Goal: Information Seeking & Learning: Learn about a topic

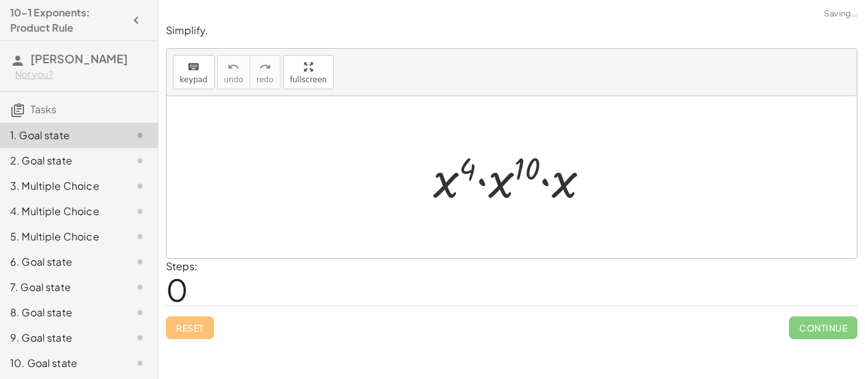
click at [424, 276] on div "Steps: 0" at bounding box center [512, 282] width 692 height 47
click at [490, 173] on div at bounding box center [516, 177] width 179 height 65
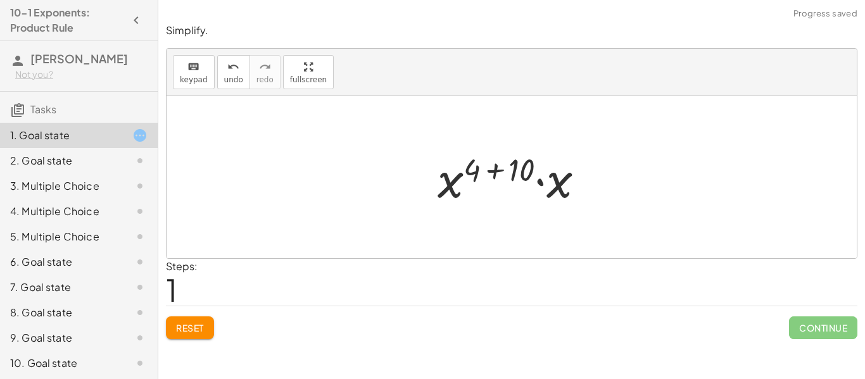
click at [449, 190] on div at bounding box center [516, 177] width 170 height 65
click at [557, 186] on div at bounding box center [516, 177] width 170 height 65
click at [473, 174] on div at bounding box center [516, 177] width 170 height 63
click at [518, 174] on div at bounding box center [516, 177] width 170 height 63
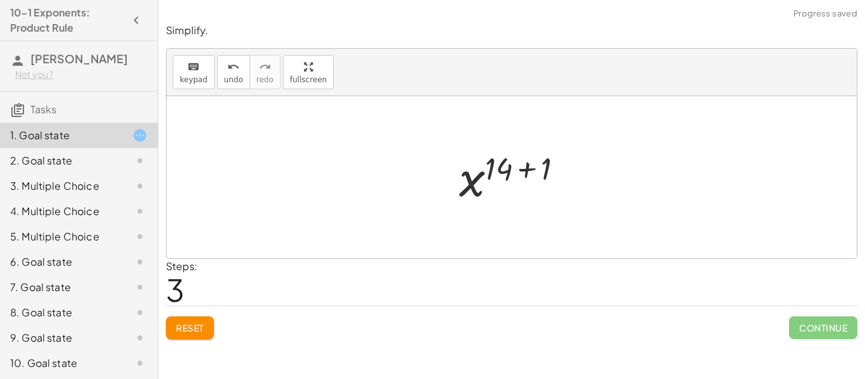
click at [542, 174] on div at bounding box center [516, 177] width 127 height 63
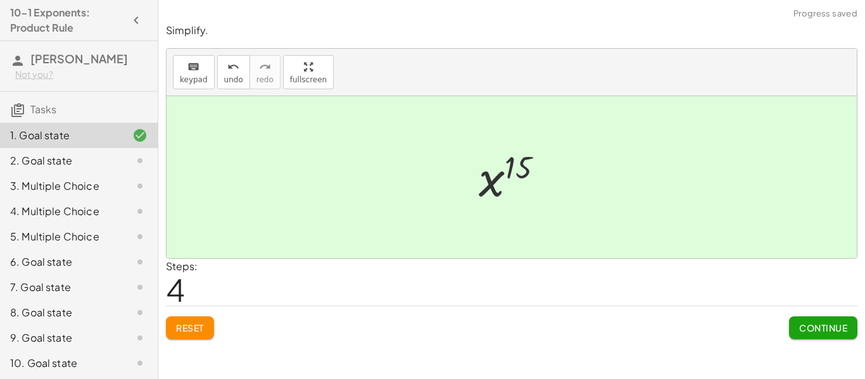
click at [822, 331] on span "Continue" at bounding box center [823, 327] width 48 height 11
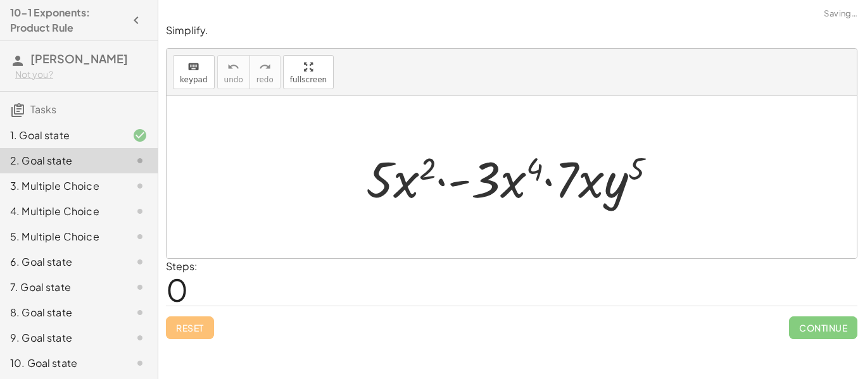
click at [405, 188] on div at bounding box center [517, 177] width 314 height 65
click at [520, 191] on div at bounding box center [517, 177] width 314 height 65
drag, startPoint x: 485, startPoint y: 184, endPoint x: 496, endPoint y: 184, distance: 10.8
click at [496, 184] on div at bounding box center [517, 177] width 314 height 65
click at [377, 177] on div at bounding box center [517, 177] width 314 height 65
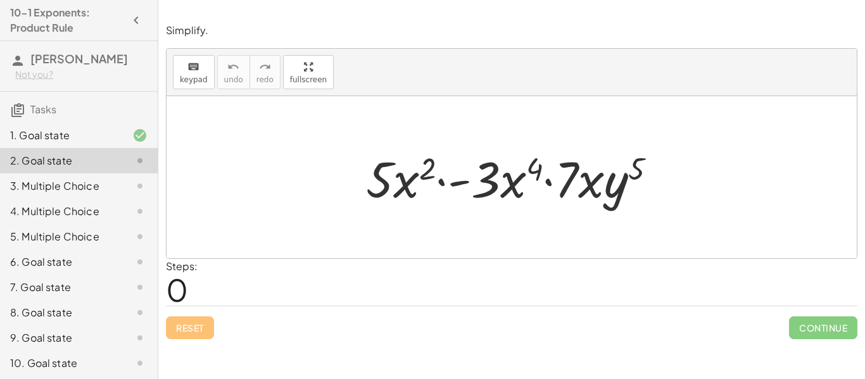
click at [564, 194] on div at bounding box center [517, 177] width 314 height 65
click at [594, 186] on div at bounding box center [517, 177] width 314 height 65
click at [571, 170] on div at bounding box center [517, 177] width 314 height 65
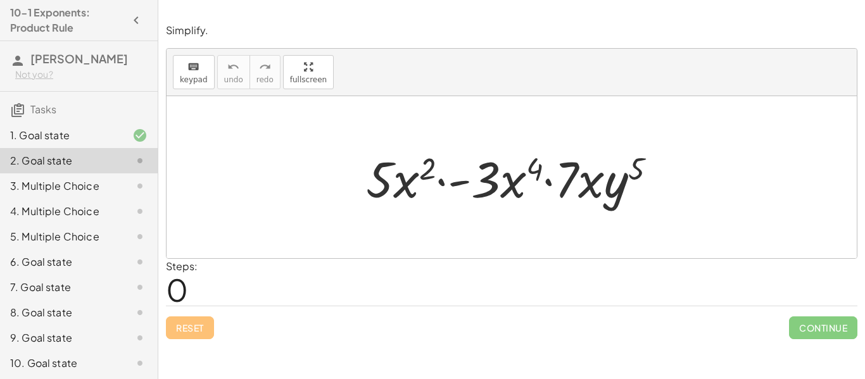
click at [487, 191] on div at bounding box center [517, 177] width 314 height 65
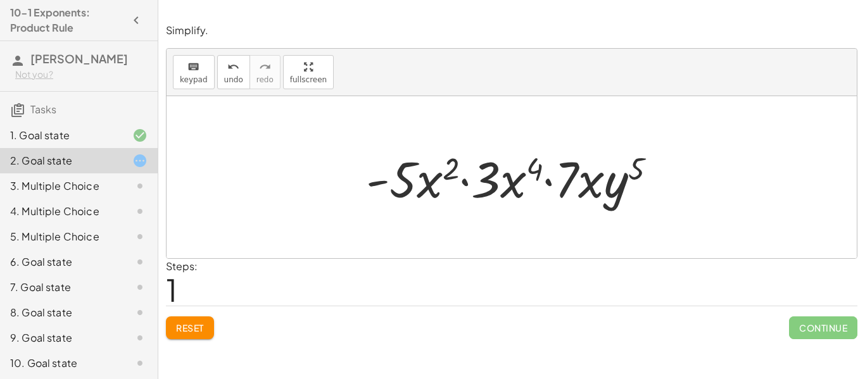
click at [189, 326] on span "Reset" at bounding box center [190, 327] width 28 height 11
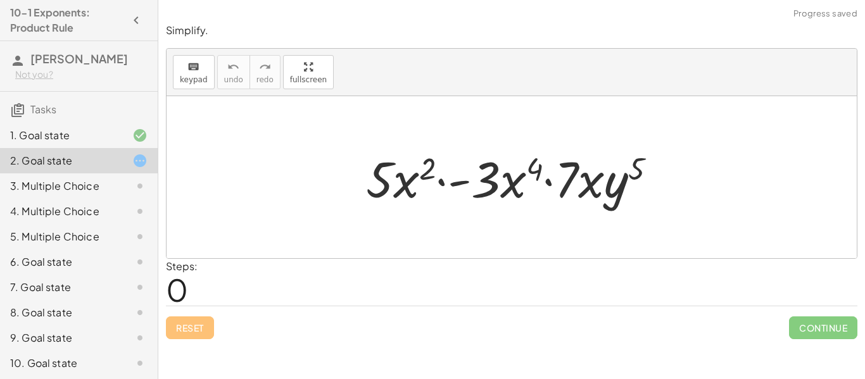
click at [371, 185] on div at bounding box center [517, 177] width 314 height 65
click at [481, 194] on div at bounding box center [517, 177] width 314 height 65
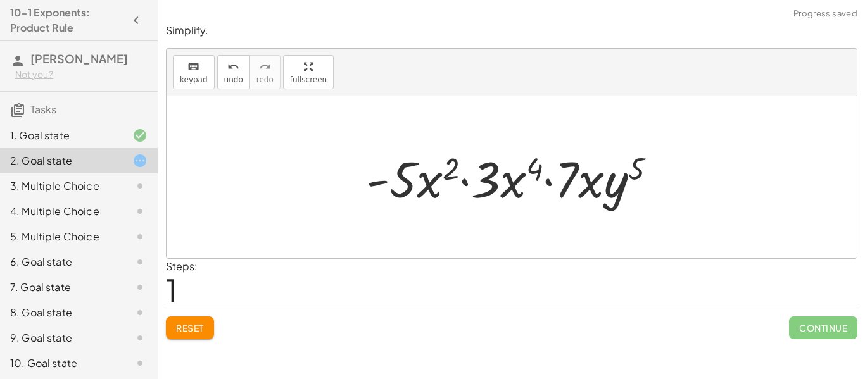
click at [482, 195] on div at bounding box center [517, 177] width 314 height 65
click at [579, 177] on div at bounding box center [517, 177] width 314 height 65
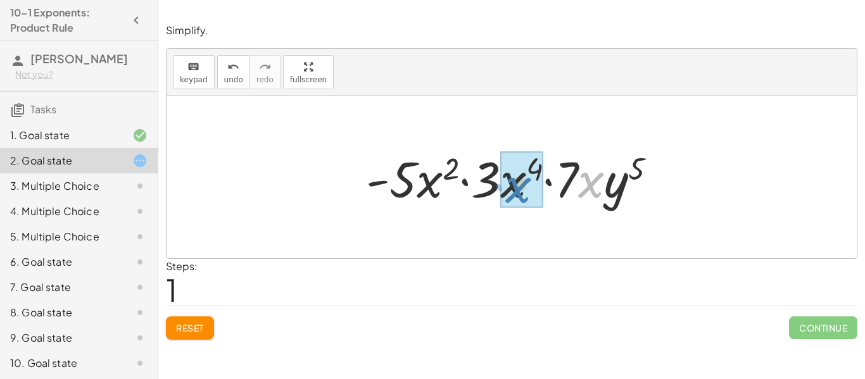
drag, startPoint x: 589, startPoint y: 181, endPoint x: 516, endPoint y: 186, distance: 73.0
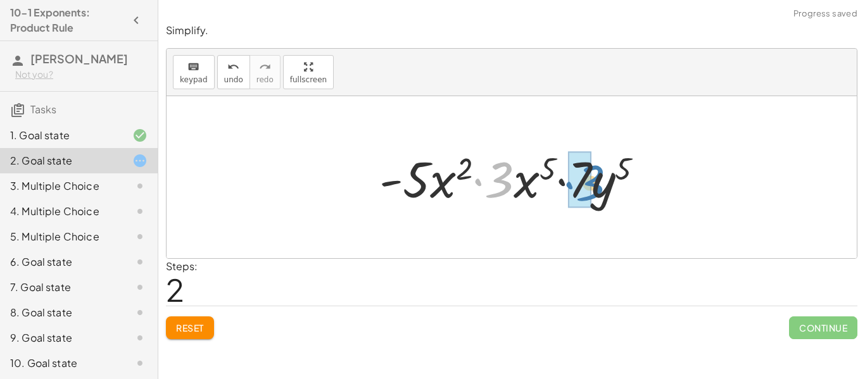
drag, startPoint x: 499, startPoint y: 183, endPoint x: 589, endPoint y: 186, distance: 90.0
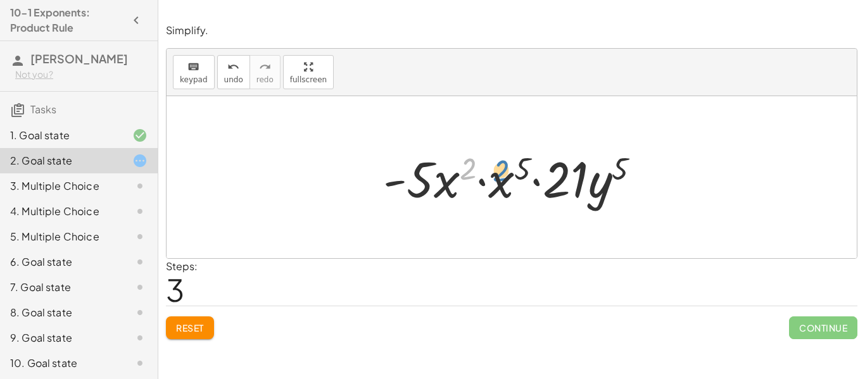
drag, startPoint x: 469, startPoint y: 172, endPoint x: 507, endPoint y: 175, distance: 38.1
click at [507, 175] on div at bounding box center [517, 177] width 280 height 65
drag, startPoint x: 443, startPoint y: 181, endPoint x: 504, endPoint y: 183, distance: 60.2
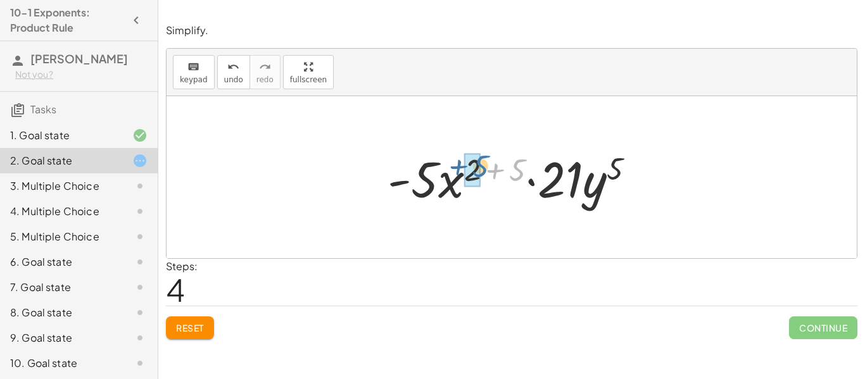
drag, startPoint x: 520, startPoint y: 170, endPoint x: 481, endPoint y: 166, distance: 39.5
click at [481, 166] on div at bounding box center [516, 177] width 271 height 65
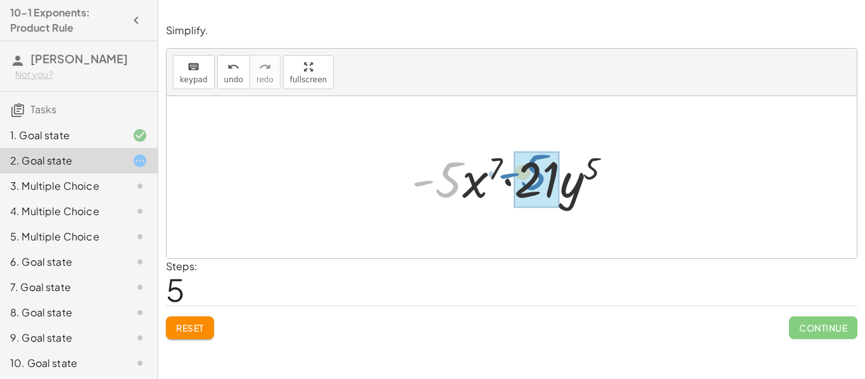
drag, startPoint x: 446, startPoint y: 181, endPoint x: 531, endPoint y: 173, distance: 85.2
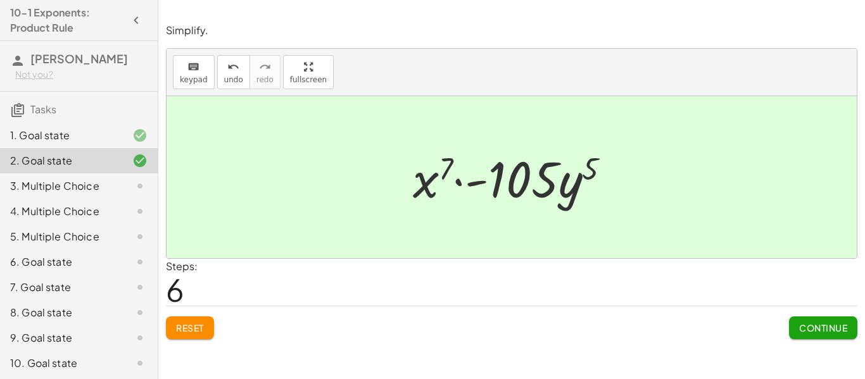
click at [801, 322] on button "Continue" at bounding box center [823, 328] width 68 height 23
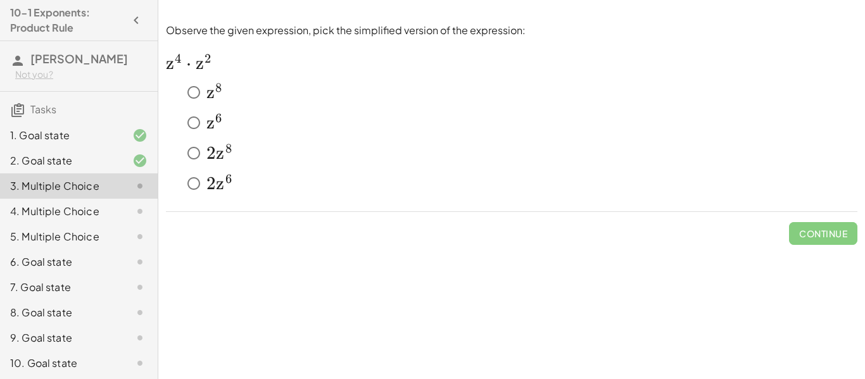
click at [224, 92] on h2 "﻿ z 8 z^8 z 8 ﻿" at bounding box center [216, 92] width 19 height 23
click at [828, 233] on span "Check" at bounding box center [831, 233] width 33 height 11
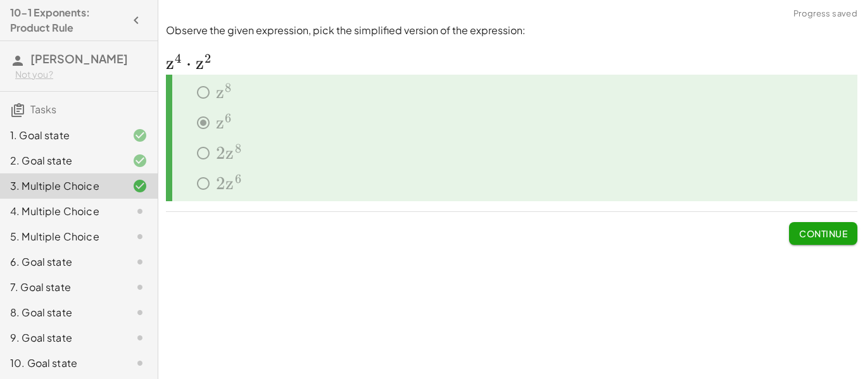
click at [828, 233] on span "Continue" at bounding box center [823, 233] width 48 height 11
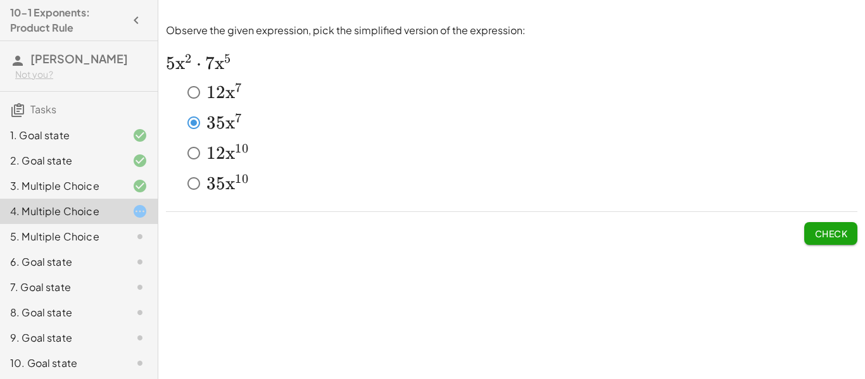
click at [824, 232] on span "Check" at bounding box center [831, 233] width 33 height 11
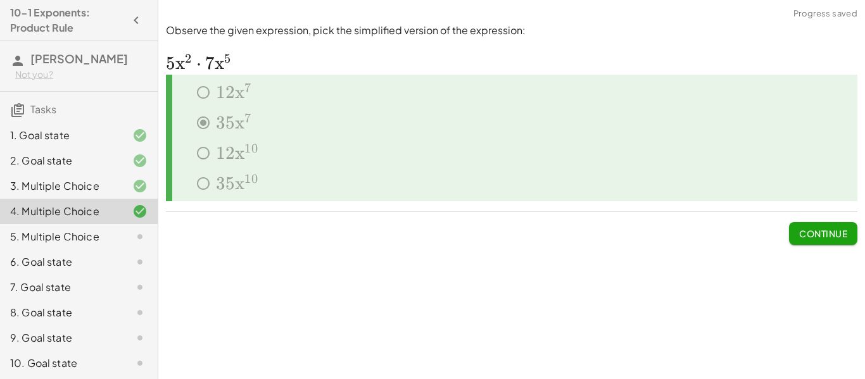
click at [824, 232] on span "Continue" at bounding box center [823, 233] width 48 height 11
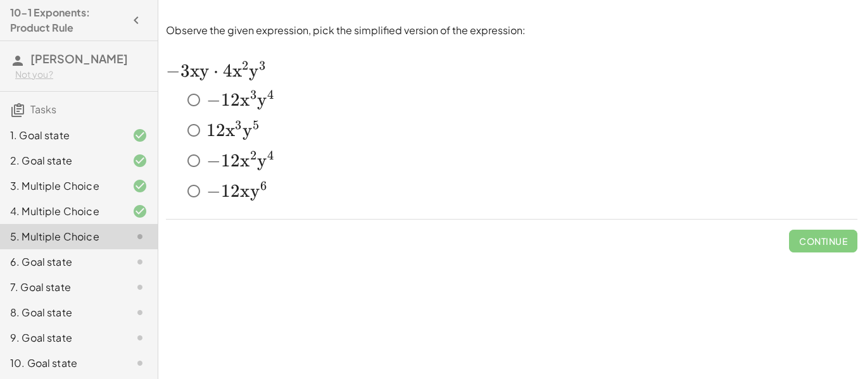
click at [240, 96] on span "x" at bounding box center [245, 100] width 10 height 22
click at [801, 241] on div "Check" at bounding box center [512, 236] width 692 height 33
click at [817, 243] on span "Check" at bounding box center [831, 241] width 33 height 11
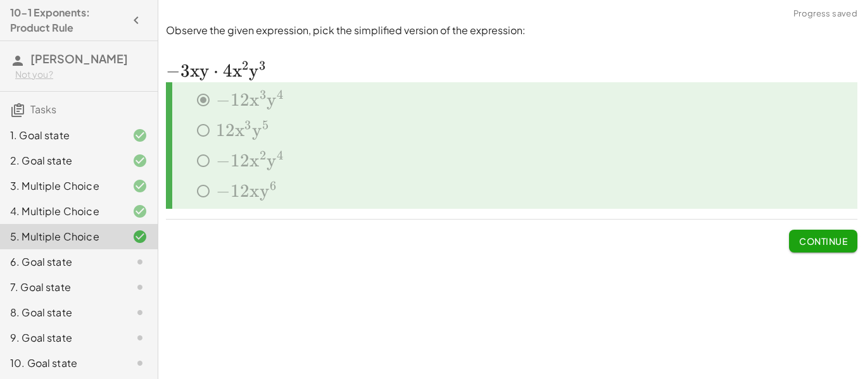
click at [817, 243] on span "Continue" at bounding box center [823, 241] width 48 height 11
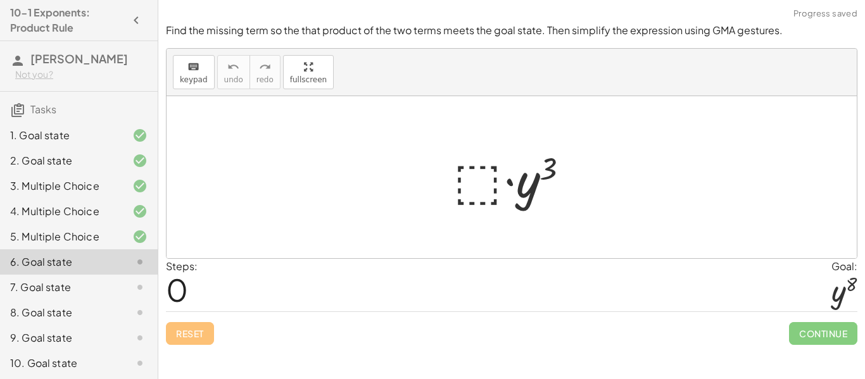
click at [485, 180] on div at bounding box center [516, 177] width 139 height 65
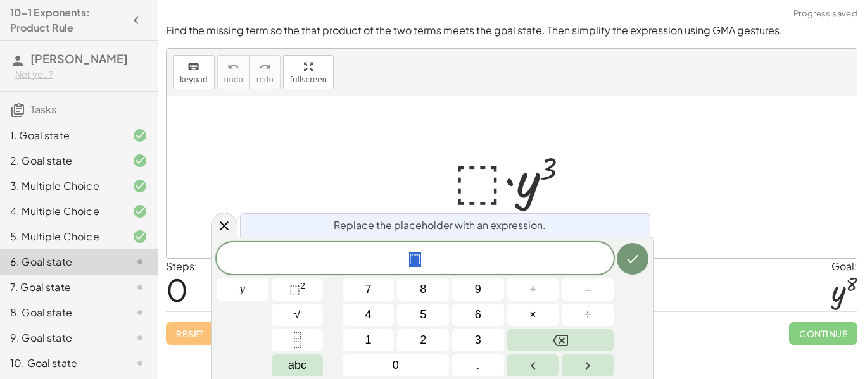
scroll to position [1, 0]
click at [447, 182] on div at bounding box center [516, 177] width 139 height 65
click at [219, 229] on icon at bounding box center [224, 226] width 15 height 15
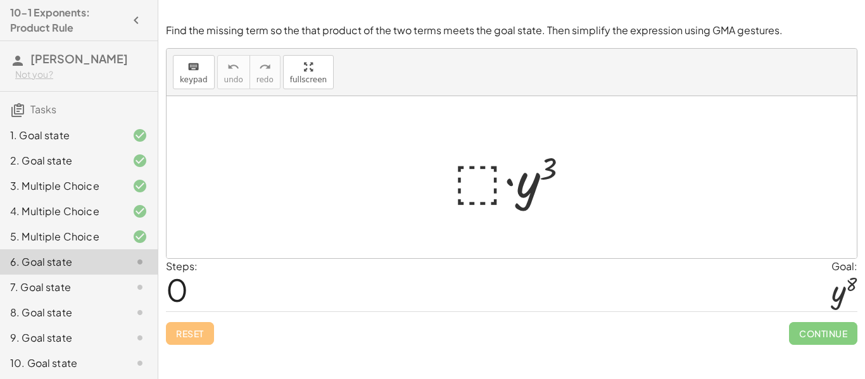
click at [476, 189] on div at bounding box center [516, 177] width 139 height 65
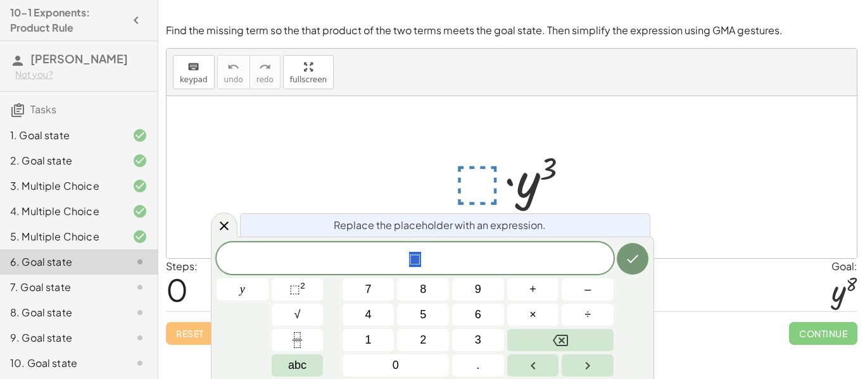
scroll to position [2, 0]
click at [301, 296] on span "⬚ 2" at bounding box center [298, 289] width 16 height 17
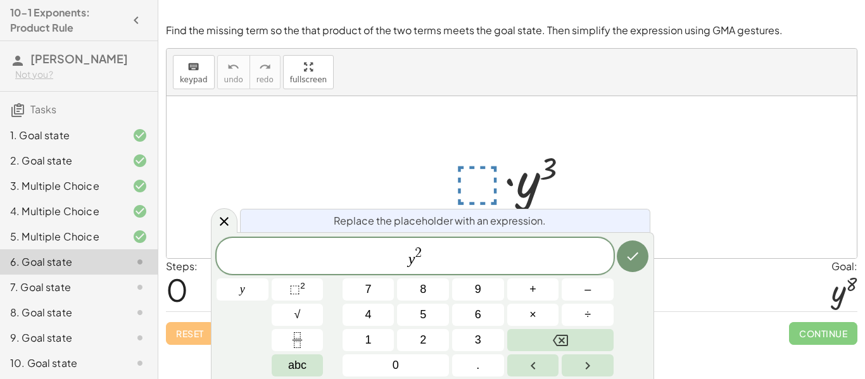
click at [420, 252] on span "2" at bounding box center [418, 253] width 7 height 14
click at [632, 255] on icon "Done" at bounding box center [632, 256] width 15 height 15
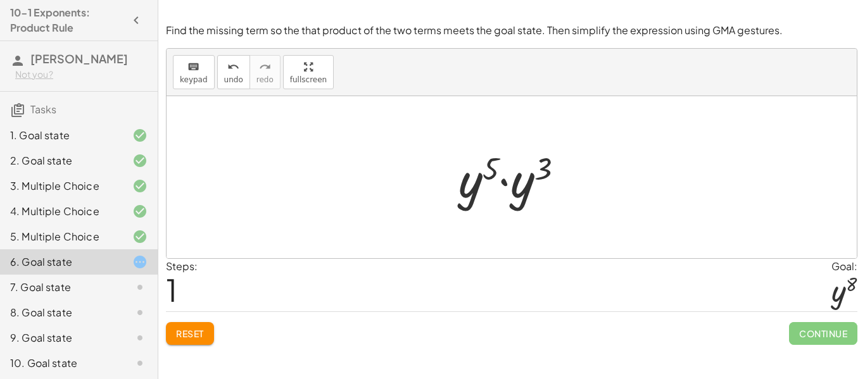
click at [462, 182] on div at bounding box center [516, 177] width 128 height 65
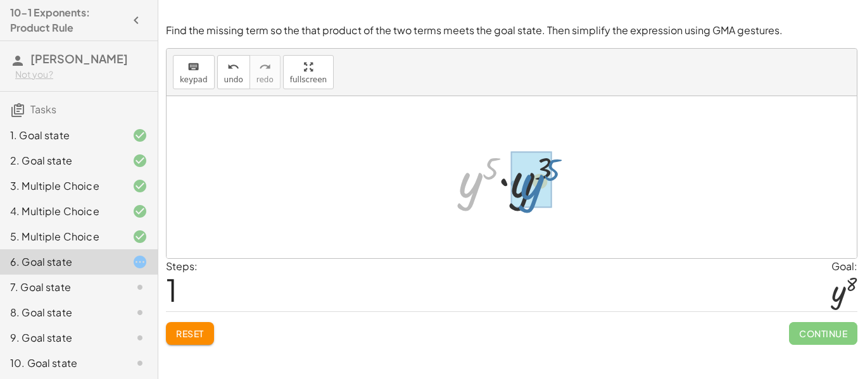
drag, startPoint x: 462, startPoint y: 182, endPoint x: 519, endPoint y: 184, distance: 57.7
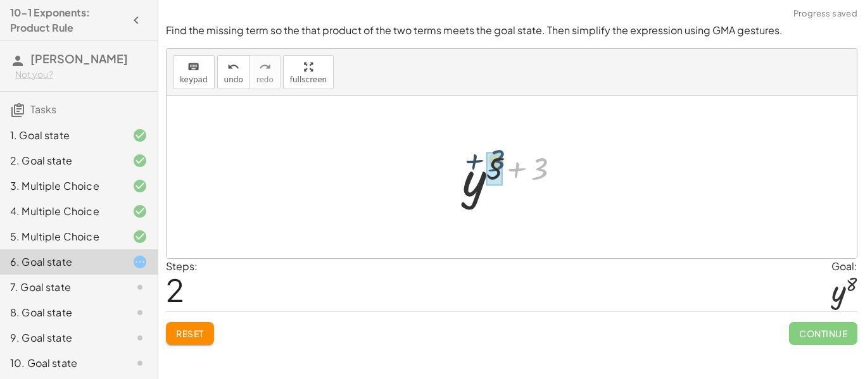
drag, startPoint x: 541, startPoint y: 173, endPoint x: 493, endPoint y: 165, distance: 48.7
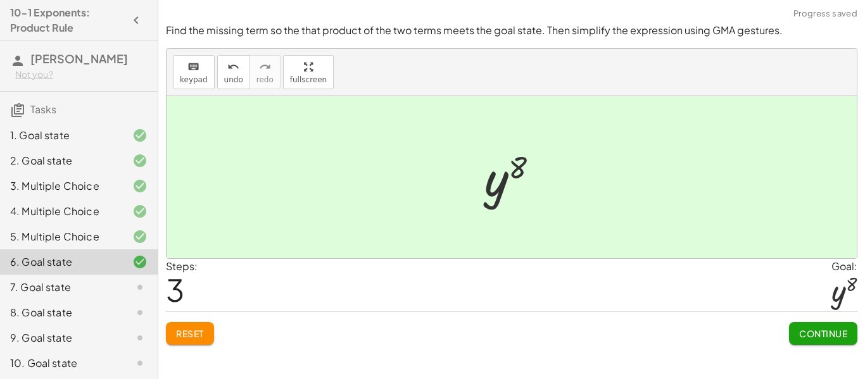
click at [822, 333] on span "Continue" at bounding box center [823, 333] width 48 height 11
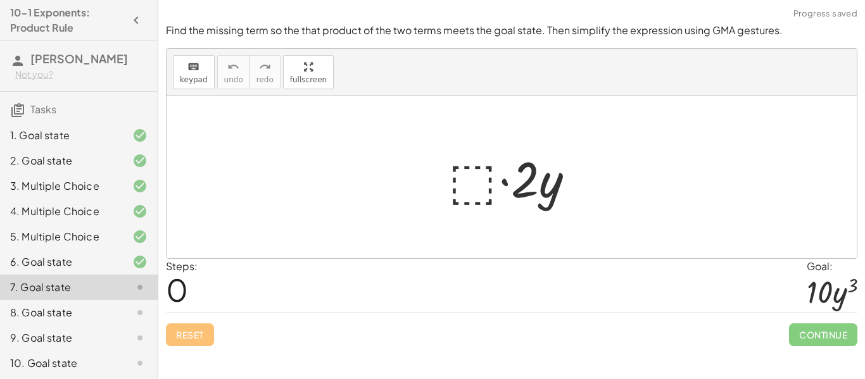
click at [468, 184] on div at bounding box center [516, 177] width 149 height 65
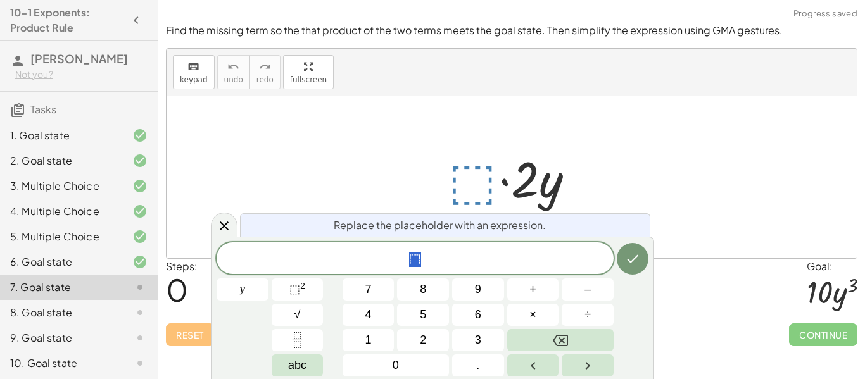
scroll to position [3, 0]
click at [304, 286] on sup "2" at bounding box center [302, 286] width 5 height 10
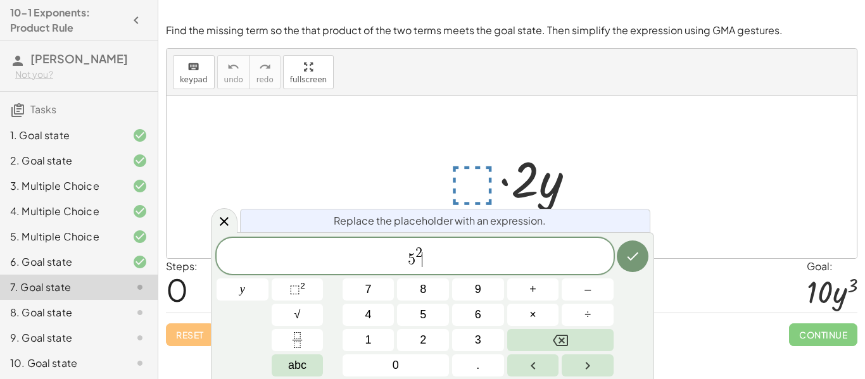
click at [423, 250] on span "5 2 ​" at bounding box center [415, 257] width 397 height 23
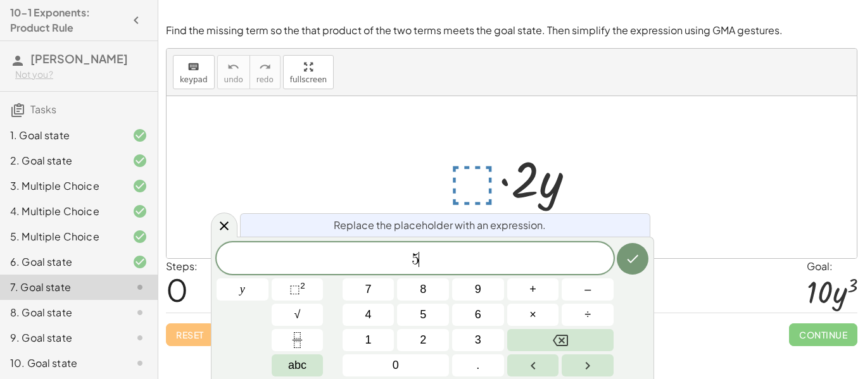
scroll to position [4, 0]
click at [301, 284] on sup "2" at bounding box center [302, 286] width 5 height 10
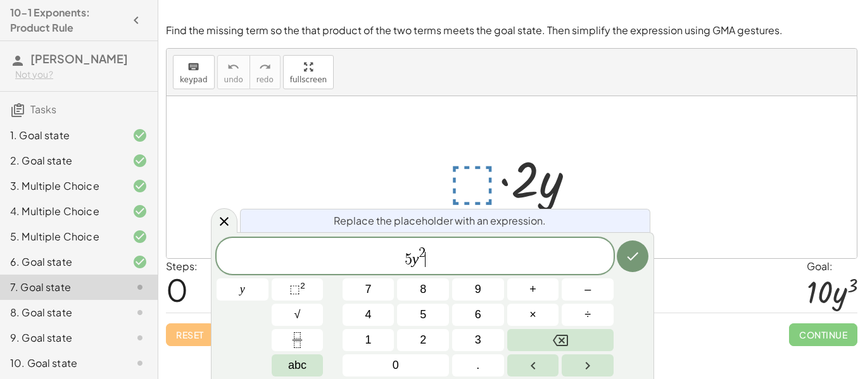
click at [424, 252] on span "2" at bounding box center [422, 253] width 7 height 14
click at [637, 264] on icon "Done" at bounding box center [632, 256] width 15 height 15
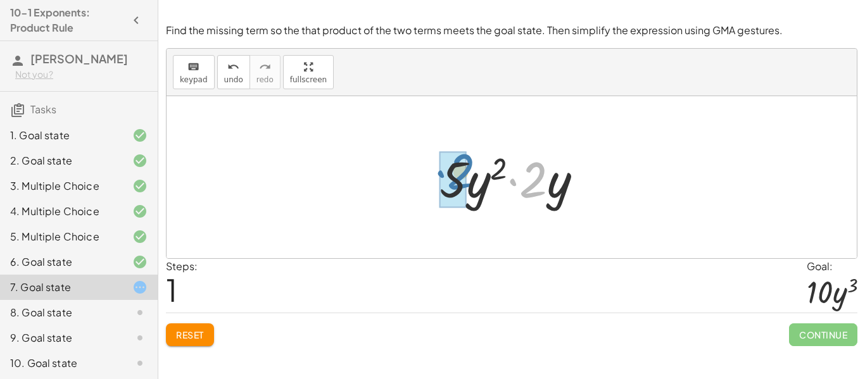
drag, startPoint x: 537, startPoint y: 181, endPoint x: 464, endPoint y: 174, distance: 73.2
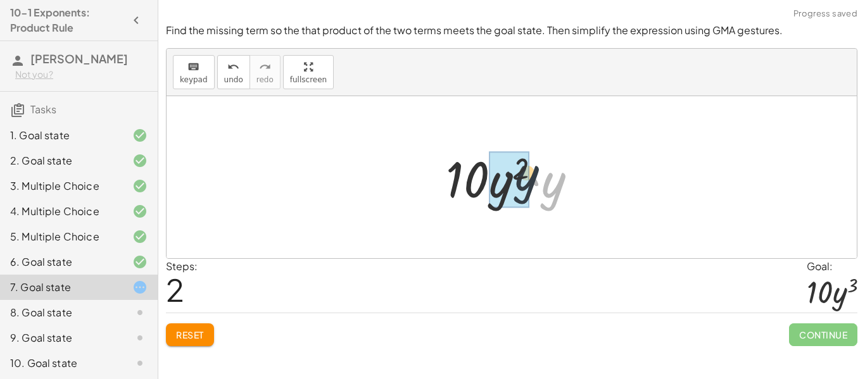
drag, startPoint x: 548, startPoint y: 192, endPoint x: 502, endPoint y: 186, distance: 46.0
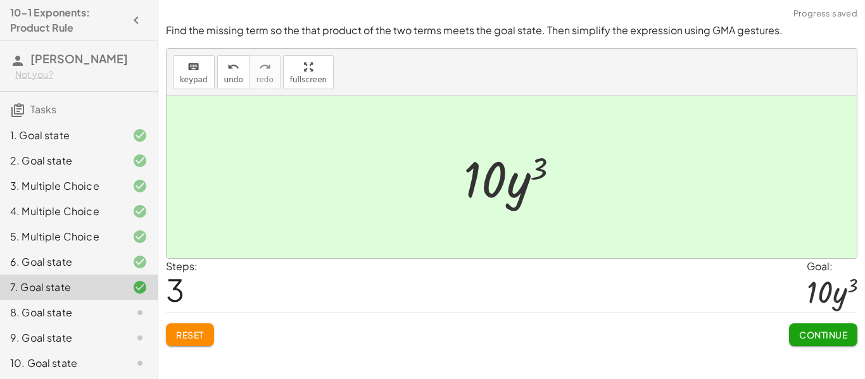
click at [0, 0] on div "Find the missing term so the that product of the two terms meets the goal state…" at bounding box center [0, 0] width 0 height 0
click at [789, 318] on div "Continue" at bounding box center [823, 330] width 68 height 33
click at [796, 324] on button "Continue" at bounding box center [823, 335] width 68 height 23
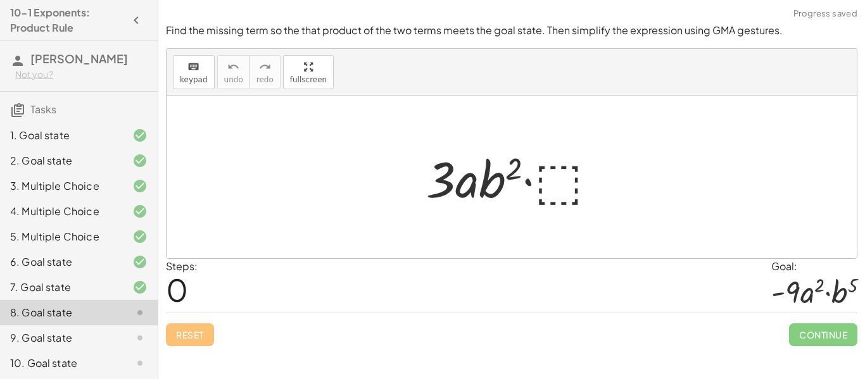
click at [525, 182] on div at bounding box center [517, 177] width 194 height 65
click at [544, 191] on div at bounding box center [517, 177] width 194 height 65
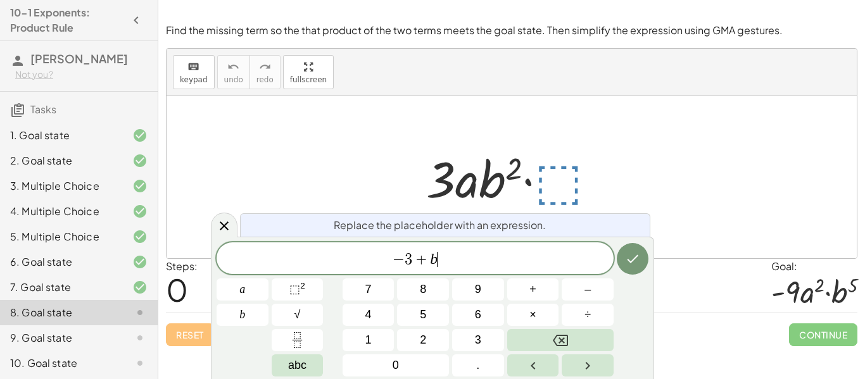
scroll to position [7, 0]
click at [296, 290] on span "⬚" at bounding box center [295, 289] width 11 height 13
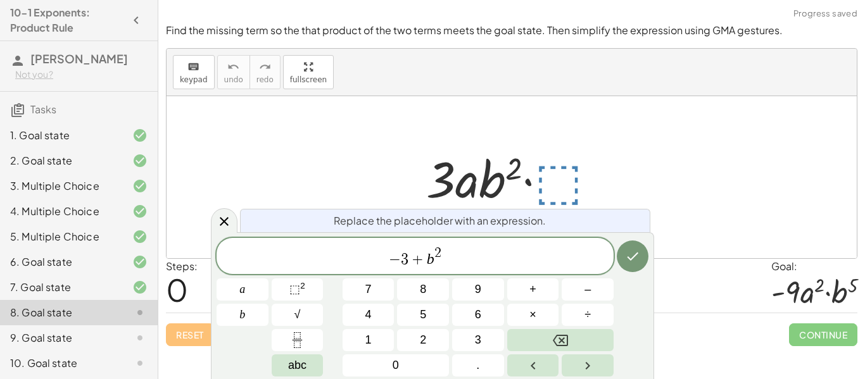
click at [440, 246] on span "− 3 + b 2 ​" at bounding box center [415, 257] width 397 height 23
click at [640, 258] on button "Done" at bounding box center [633, 257] width 32 height 32
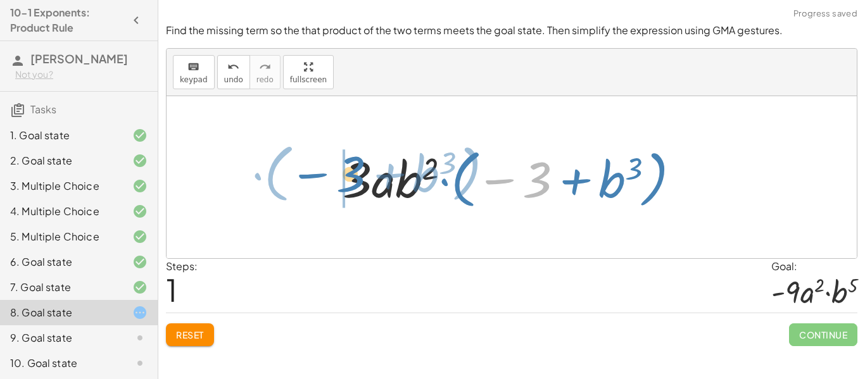
drag, startPoint x: 529, startPoint y: 185, endPoint x: 341, endPoint y: 179, distance: 188.2
click at [341, 179] on div at bounding box center [516, 178] width 360 height 70
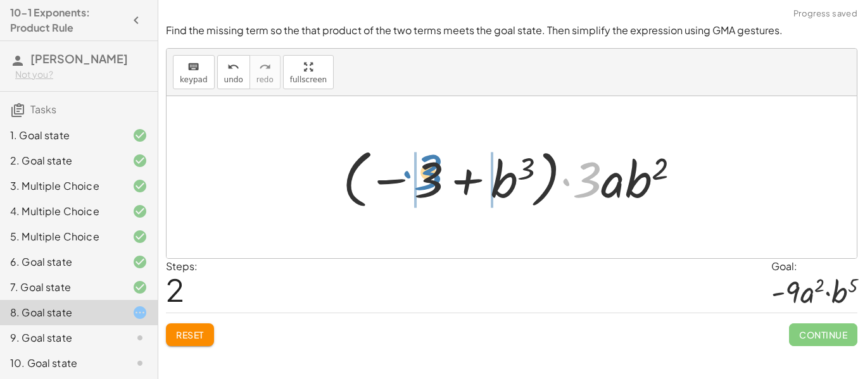
drag, startPoint x: 587, startPoint y: 191, endPoint x: 427, endPoint y: 184, distance: 159.8
click at [427, 184] on div at bounding box center [516, 178] width 360 height 70
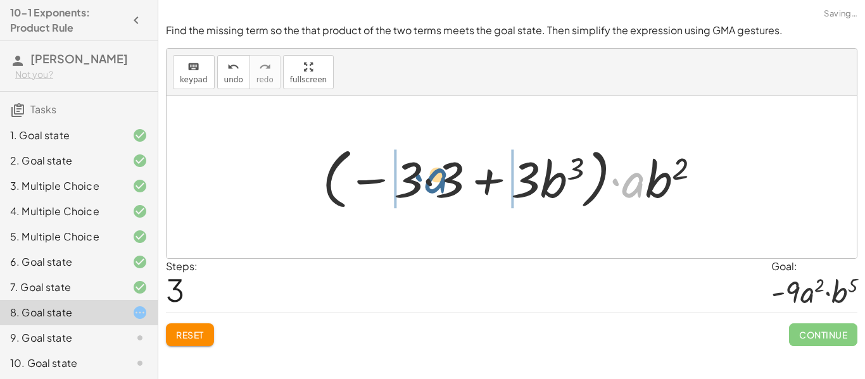
drag, startPoint x: 633, startPoint y: 198, endPoint x: 424, endPoint y: 198, distance: 209.1
click at [424, 198] on div at bounding box center [517, 177] width 402 height 73
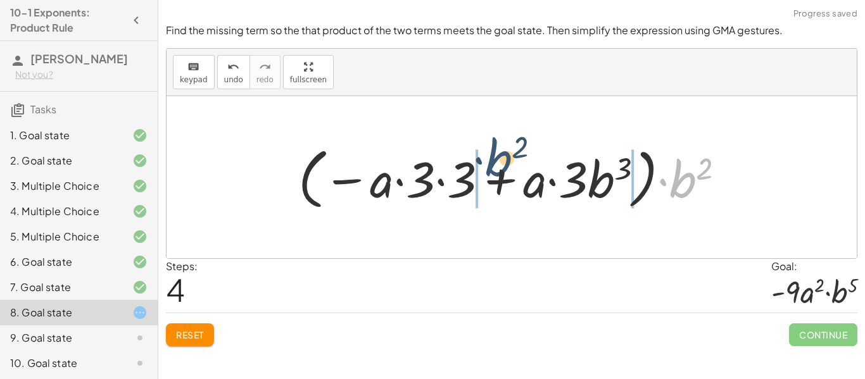
drag, startPoint x: 675, startPoint y: 185, endPoint x: 497, endPoint y: 172, distance: 179.1
click at [497, 172] on div at bounding box center [516, 177] width 449 height 73
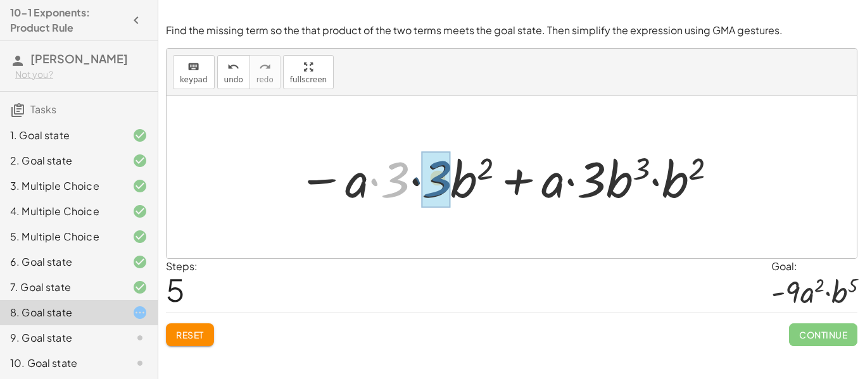
drag, startPoint x: 386, startPoint y: 196, endPoint x: 430, endPoint y: 194, distance: 43.7
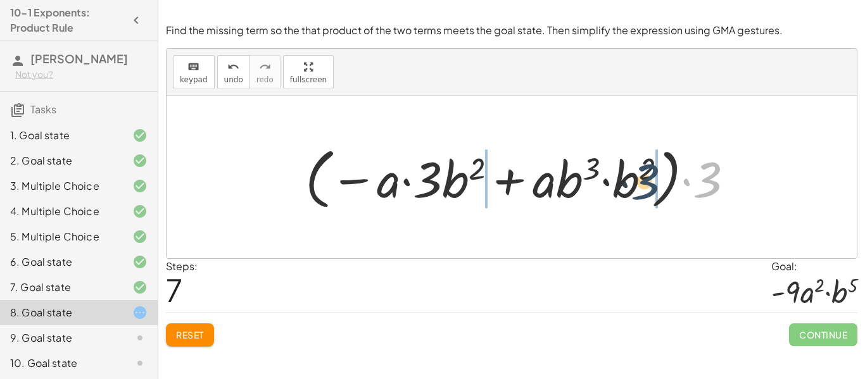
drag, startPoint x: 701, startPoint y: 187, endPoint x: 612, endPoint y: 188, distance: 88.7
click at [612, 188] on div at bounding box center [525, 177] width 452 height 73
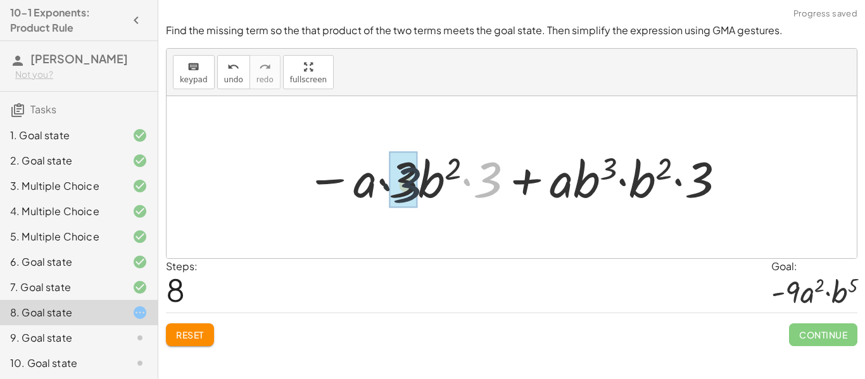
drag, startPoint x: 487, startPoint y: 180, endPoint x: 401, endPoint y: 185, distance: 85.7
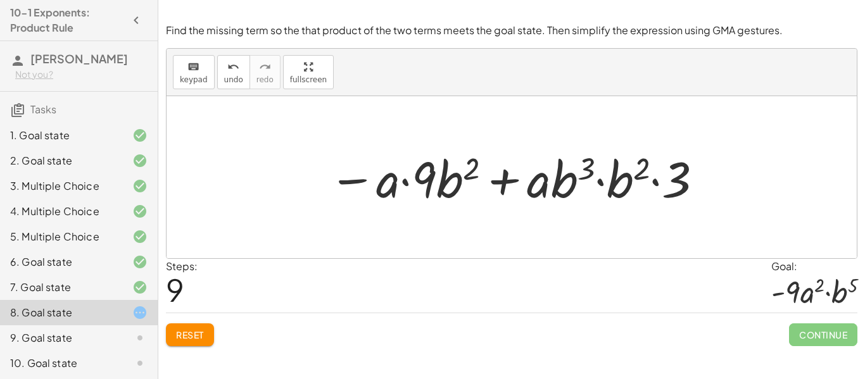
click at [41, 294] on div "7. Goal state" at bounding box center [61, 287] width 102 height 15
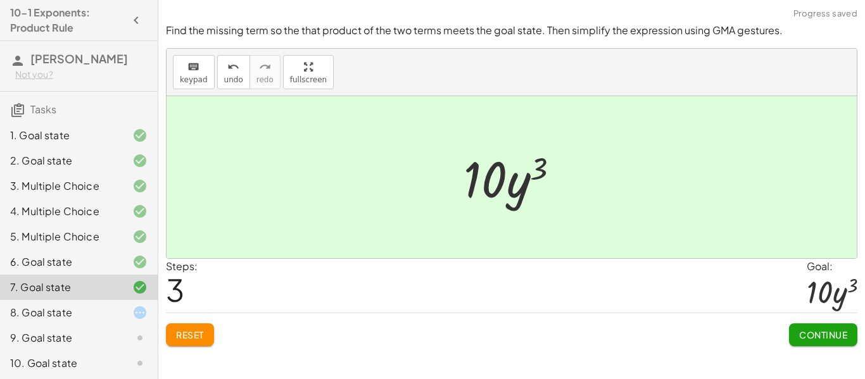
click at [38, 317] on div "8. Goal state" at bounding box center [61, 312] width 102 height 15
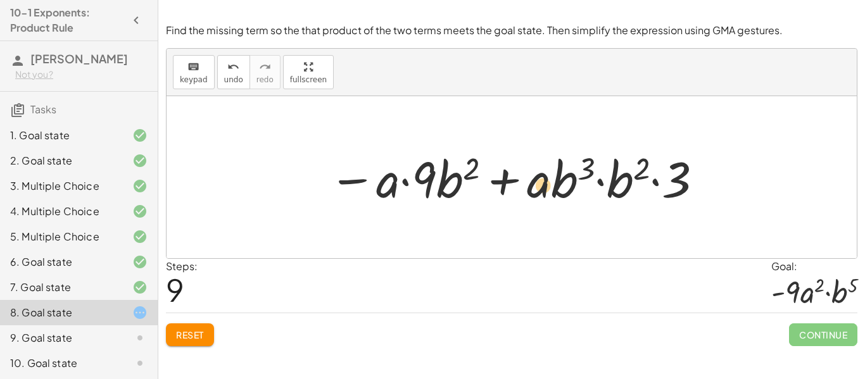
click at [547, 193] on div at bounding box center [516, 177] width 389 height 65
drag, startPoint x: 386, startPoint y: 189, endPoint x: 551, endPoint y: 195, distance: 165.4
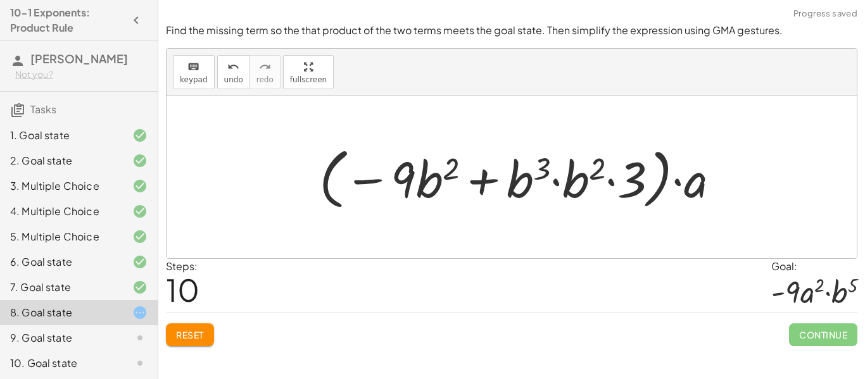
click at [190, 343] on button "Reset" at bounding box center [190, 335] width 48 height 23
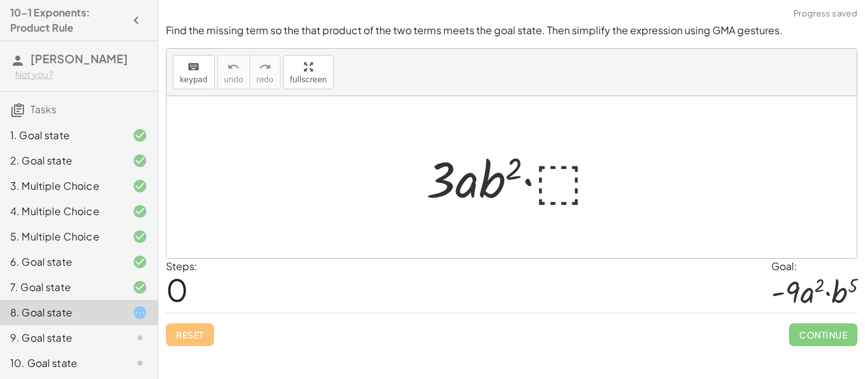
click at [566, 194] on div at bounding box center [517, 177] width 194 height 65
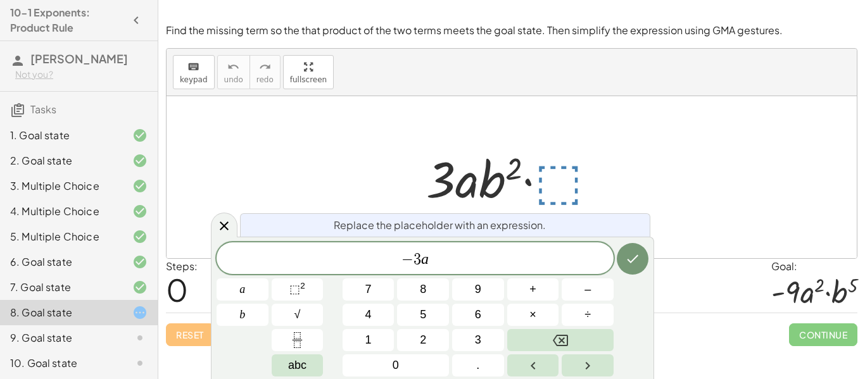
scroll to position [10, 0]
click at [288, 290] on button "⬚ 2" at bounding box center [298, 290] width 52 height 22
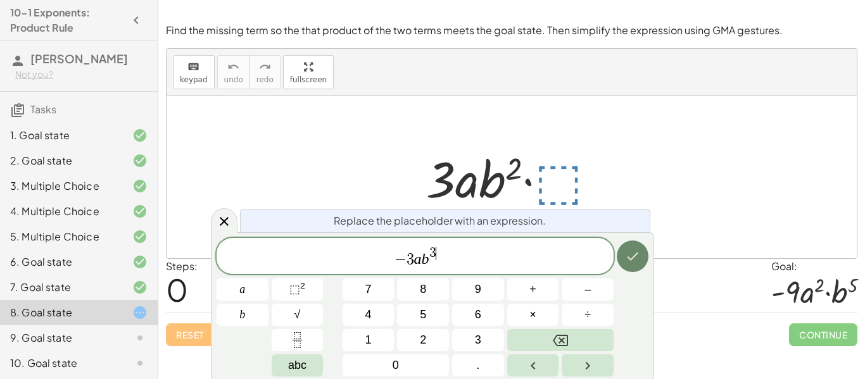
click at [634, 255] on icon "Done" at bounding box center [632, 256] width 15 height 15
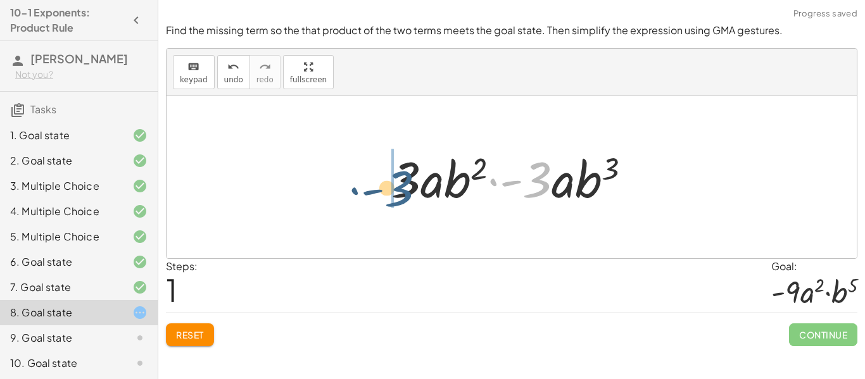
drag, startPoint x: 541, startPoint y: 165, endPoint x: 400, endPoint y: 173, distance: 140.9
click at [400, 173] on div at bounding box center [516, 177] width 263 height 65
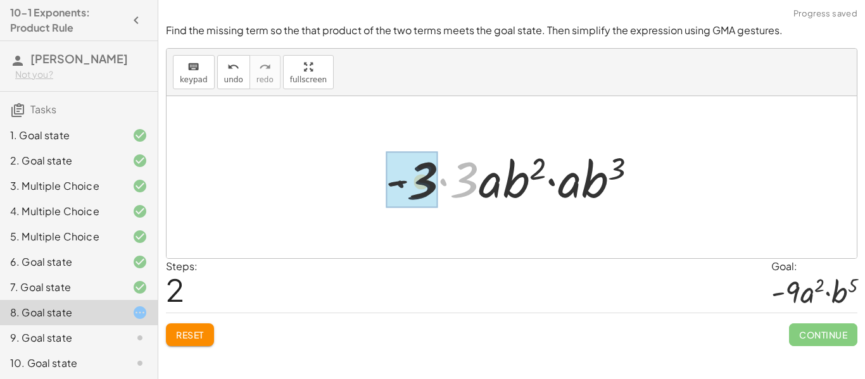
drag, startPoint x: 464, startPoint y: 186, endPoint x: 418, endPoint y: 188, distance: 46.3
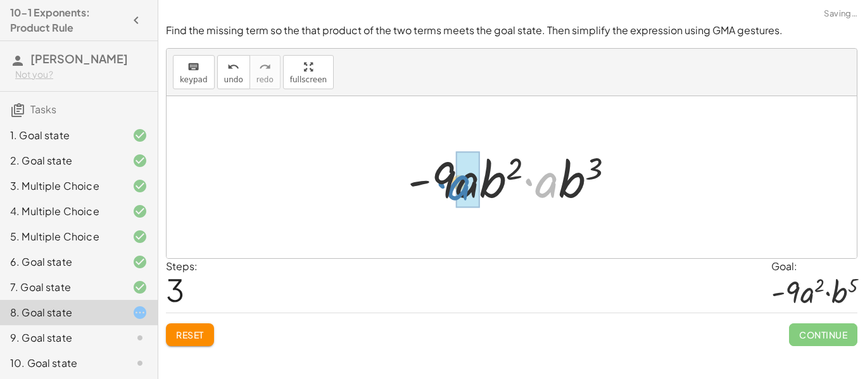
drag, startPoint x: 542, startPoint y: 187, endPoint x: 455, endPoint y: 189, distance: 86.8
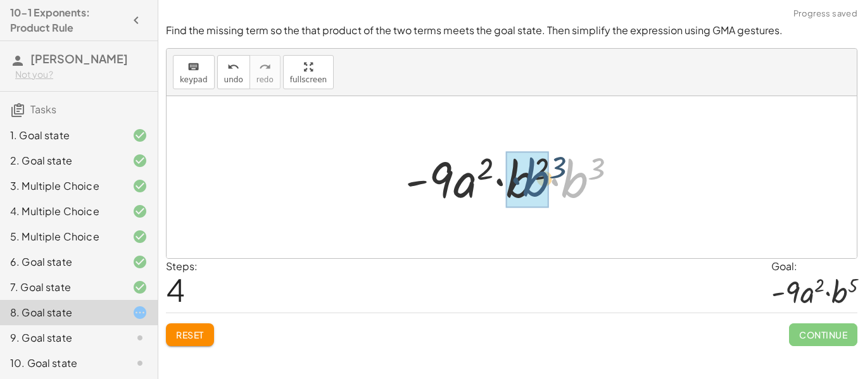
drag, startPoint x: 564, startPoint y: 190, endPoint x: 525, endPoint y: 189, distance: 39.3
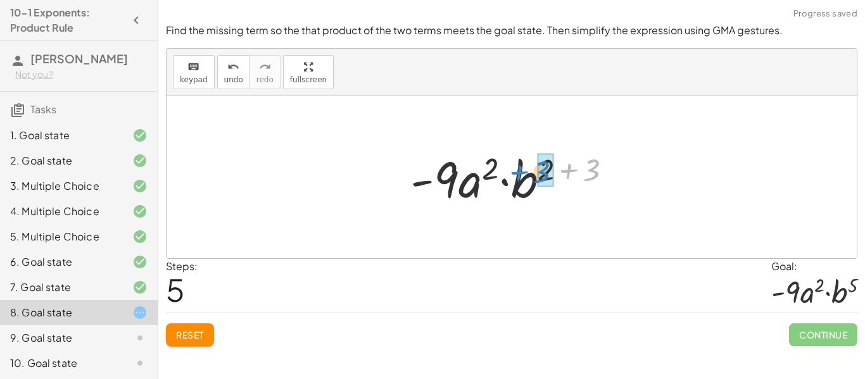
drag, startPoint x: 595, startPoint y: 165, endPoint x: 545, endPoint y: 167, distance: 49.4
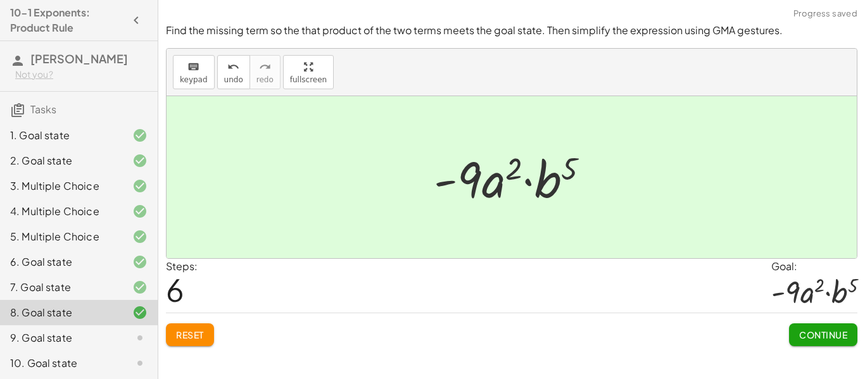
click at [841, 326] on button "Continue" at bounding box center [823, 335] width 68 height 23
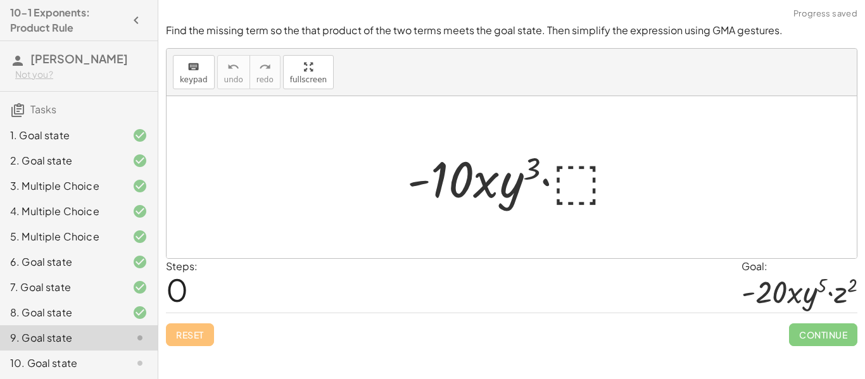
click at [115, 310] on div at bounding box center [129, 312] width 35 height 15
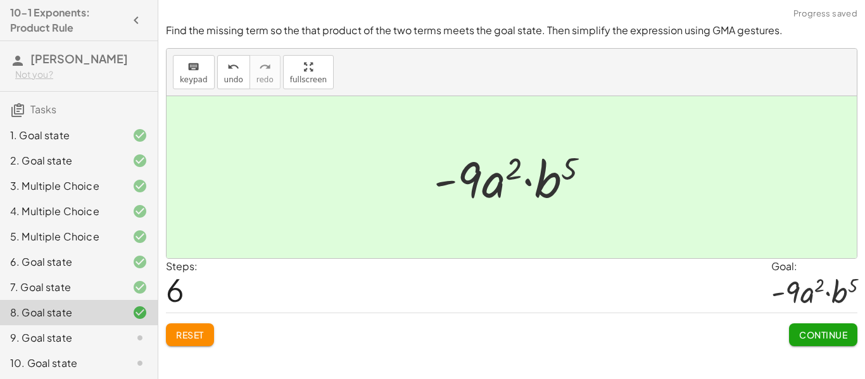
click at [99, 338] on div "9. Goal state" at bounding box center [61, 338] width 102 height 15
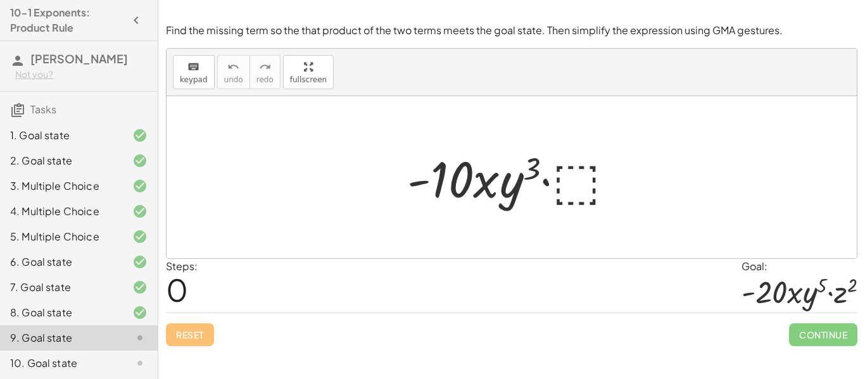
click at [580, 191] on div at bounding box center [516, 177] width 231 height 65
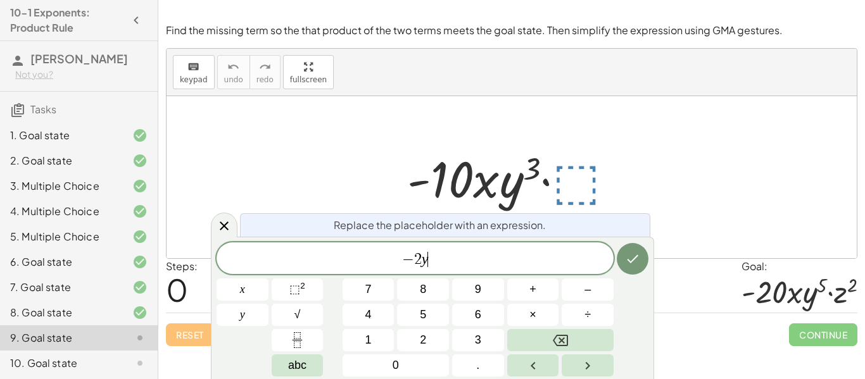
scroll to position [13, 0]
click at [310, 289] on button "⬚ 2" at bounding box center [298, 290] width 52 height 22
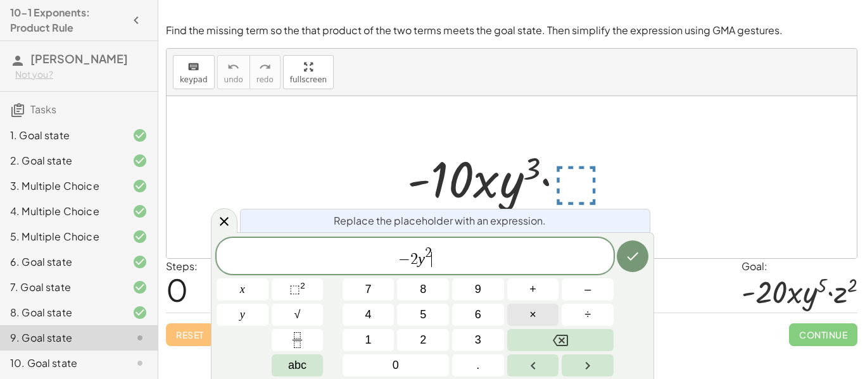
click at [542, 309] on button "×" at bounding box center [533, 315] width 52 height 22
click at [642, 251] on button "Done" at bounding box center [633, 257] width 32 height 32
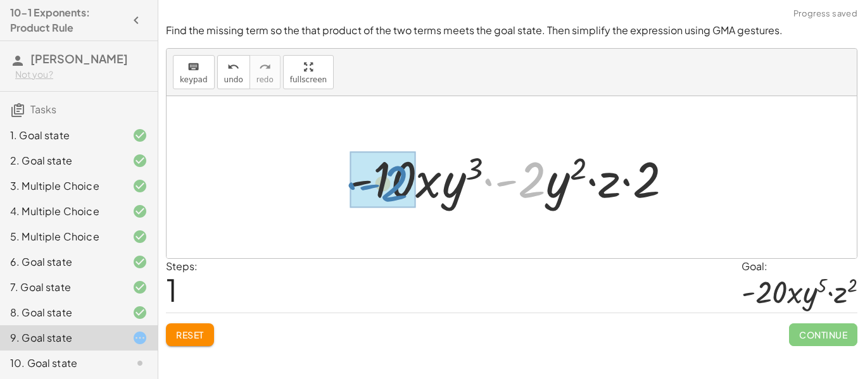
drag, startPoint x: 534, startPoint y: 189, endPoint x: 397, endPoint y: 193, distance: 137.5
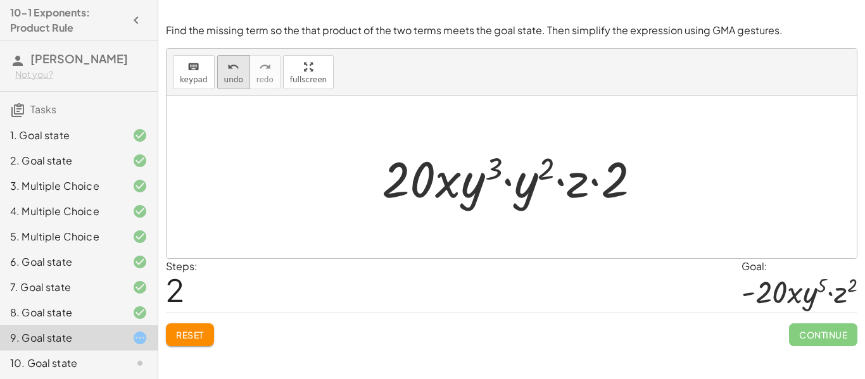
click at [234, 82] on span "undo" at bounding box center [233, 79] width 19 height 9
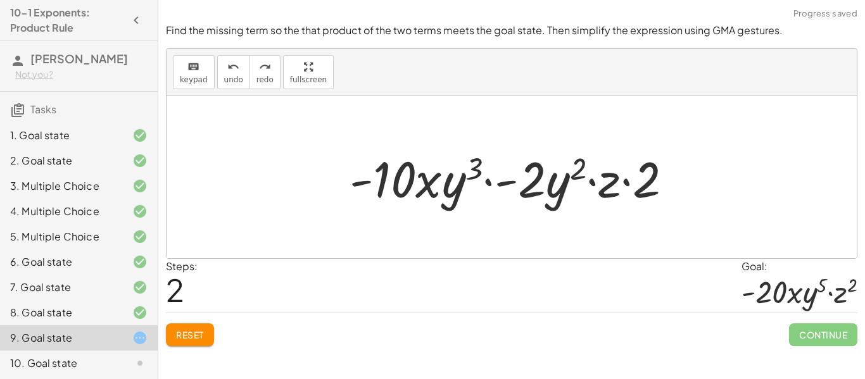
click at [525, 169] on div at bounding box center [516, 177] width 346 height 65
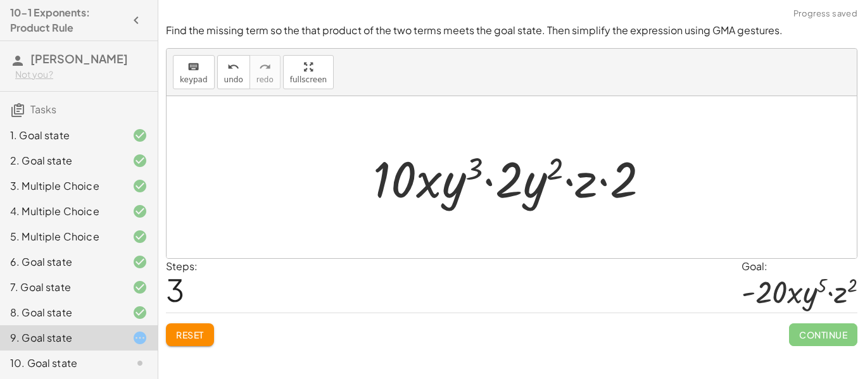
click at [501, 188] on div at bounding box center [517, 177] width 300 height 65
click at [208, 89] on button "keyboard keypad" at bounding box center [194, 72] width 42 height 34
click at [239, 85] on button "undo undo" at bounding box center [233, 72] width 33 height 34
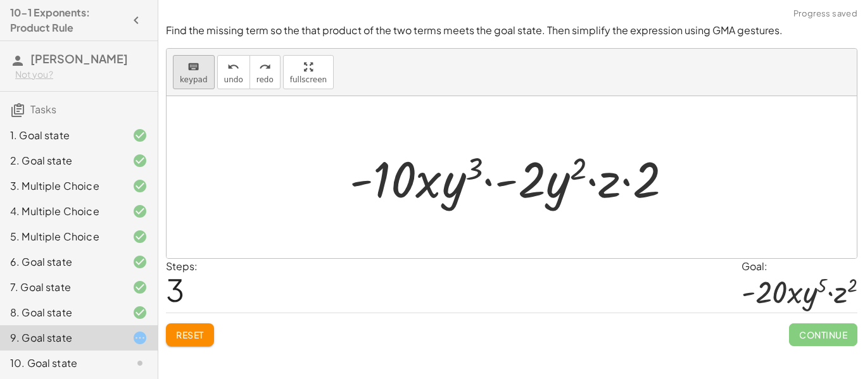
click at [198, 77] on span "keypad" at bounding box center [194, 79] width 28 height 9
click at [511, 183] on div at bounding box center [516, 177] width 346 height 65
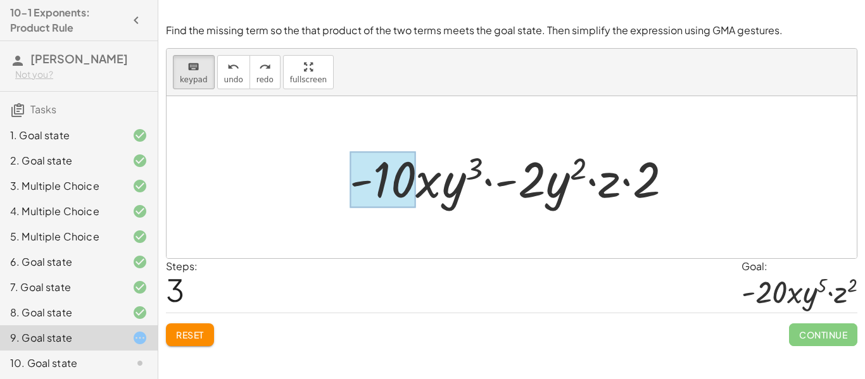
click at [399, 191] on div at bounding box center [383, 180] width 66 height 56
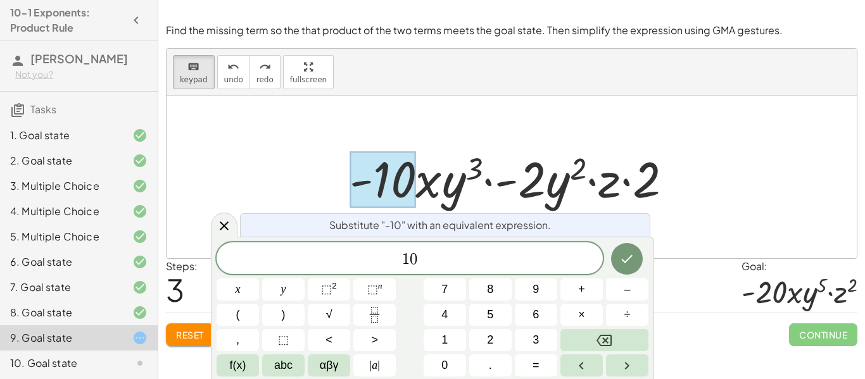
scroll to position [15, 0]
click at [510, 177] on div at bounding box center [516, 177] width 346 height 65
click at [514, 199] on div at bounding box center [516, 177] width 346 height 65
click at [627, 264] on icon "Done" at bounding box center [627, 258] width 15 height 15
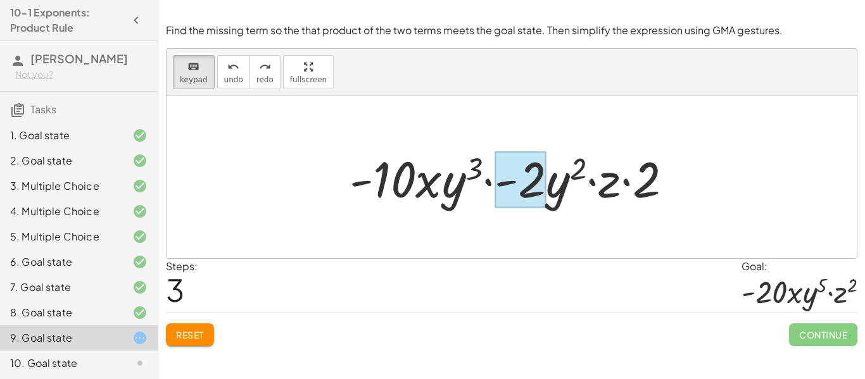
click at [525, 183] on div at bounding box center [520, 180] width 51 height 56
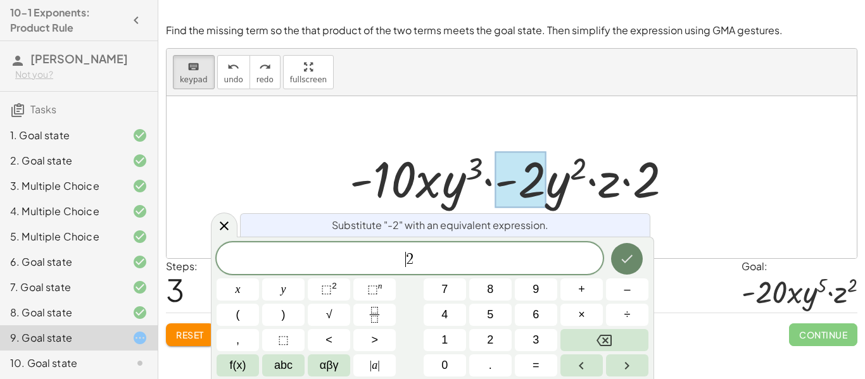
click at [623, 259] on icon "Done" at bounding box center [627, 259] width 11 height 8
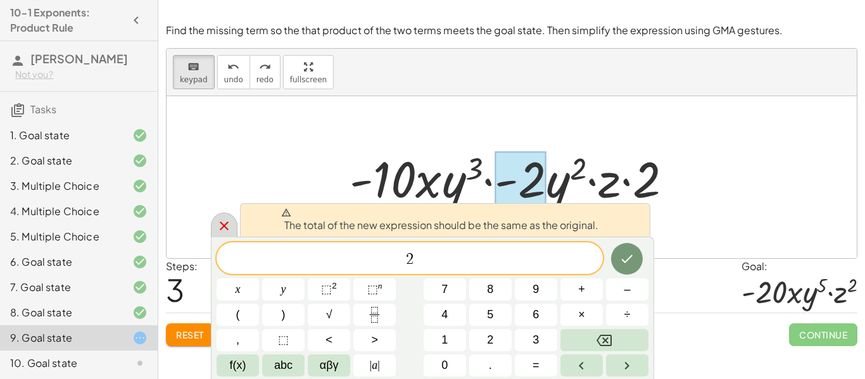
click at [222, 220] on icon at bounding box center [224, 226] width 15 height 15
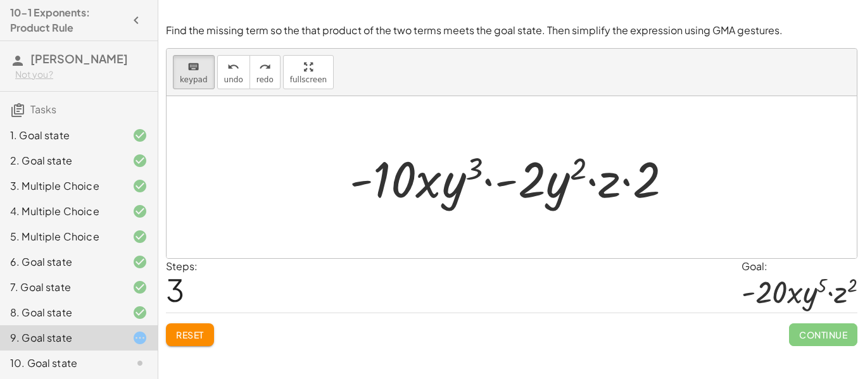
click at [184, 341] on span "Reset" at bounding box center [190, 334] width 28 height 11
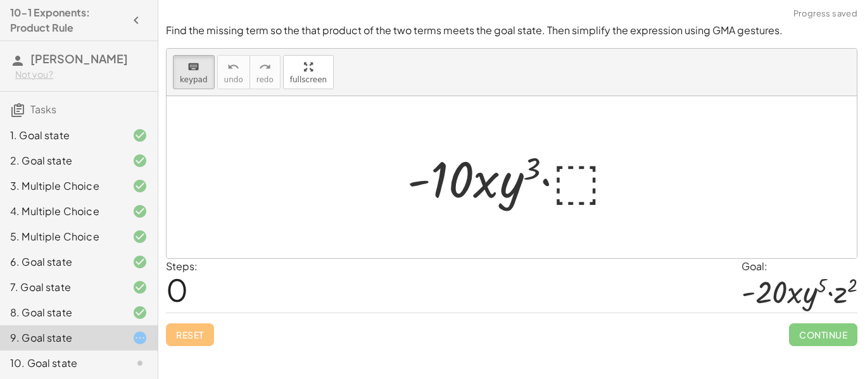
click at [603, 174] on div at bounding box center [516, 177] width 231 height 65
click at [580, 173] on div at bounding box center [516, 177] width 231 height 65
click at [307, 164] on div at bounding box center [512, 177] width 691 height 162
click at [193, 80] on span "keypad" at bounding box center [194, 79] width 28 height 9
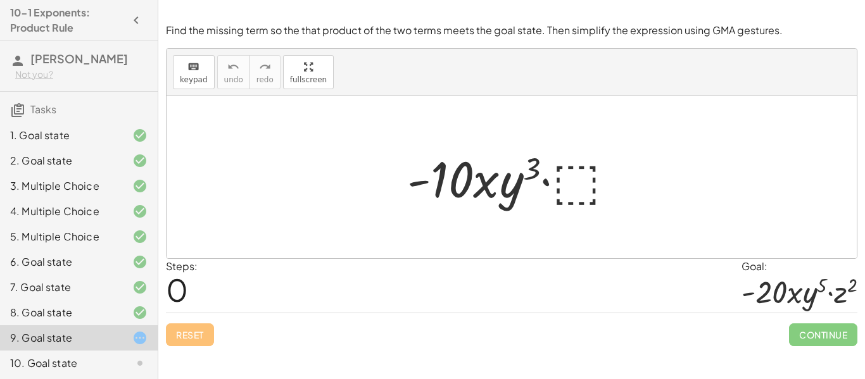
click at [317, 132] on div at bounding box center [512, 177] width 691 height 162
click at [590, 167] on div at bounding box center [516, 177] width 231 height 65
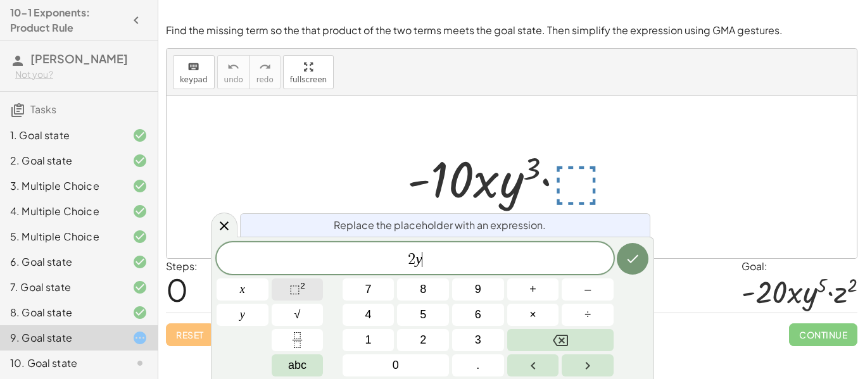
click at [302, 287] on sup "2" at bounding box center [302, 286] width 5 height 10
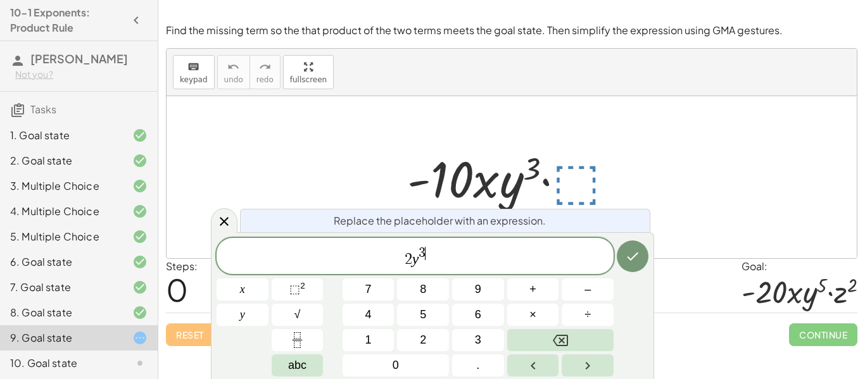
click at [440, 264] on span "2 y 3 ​" at bounding box center [415, 257] width 397 height 23
click at [535, 319] on span "×" at bounding box center [533, 315] width 7 height 17
click at [306, 295] on button "⬚ 2" at bounding box center [298, 290] width 52 height 22
click at [633, 262] on icon "Done" at bounding box center [632, 256] width 15 height 15
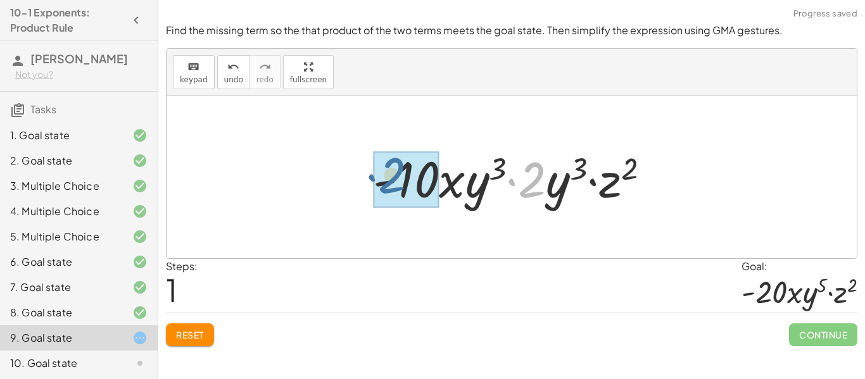
drag, startPoint x: 531, startPoint y: 194, endPoint x: 390, endPoint y: 190, distance: 140.7
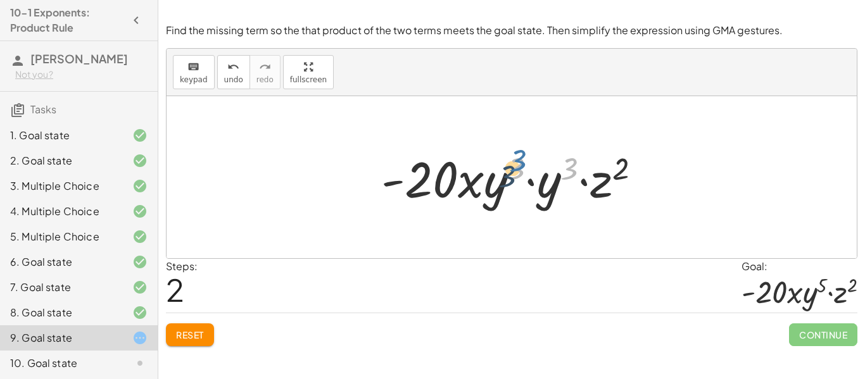
drag, startPoint x: 570, startPoint y: 167, endPoint x: 518, endPoint y: 160, distance: 52.3
click at [518, 160] on div at bounding box center [516, 177] width 283 height 65
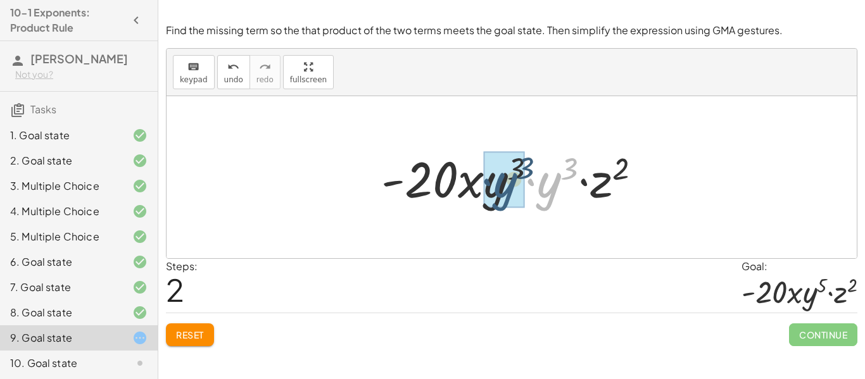
drag, startPoint x: 544, startPoint y: 189, endPoint x: 496, endPoint y: 188, distance: 47.5
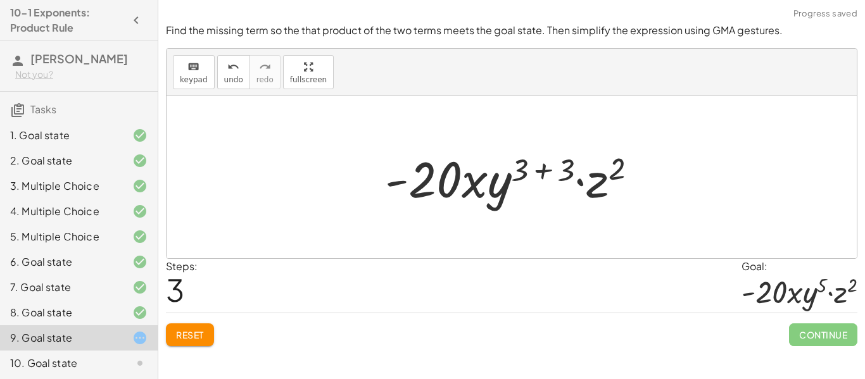
click at [567, 169] on div at bounding box center [516, 177] width 275 height 65
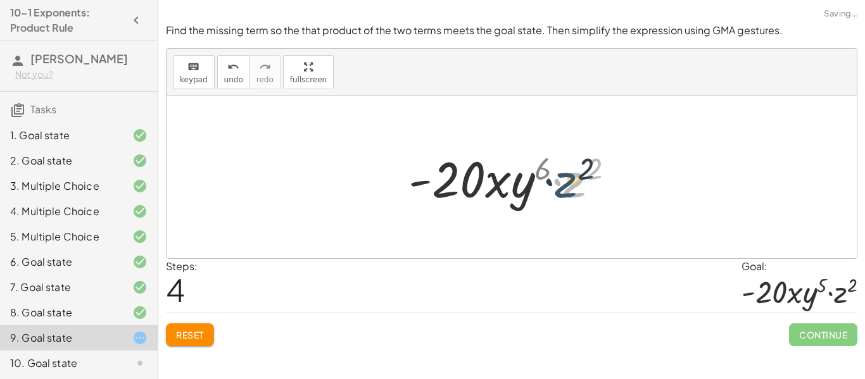
drag, startPoint x: 567, startPoint y: 169, endPoint x: 557, endPoint y: 169, distance: 9.5
click at [557, 169] on div at bounding box center [516, 177] width 229 height 65
click at [182, 337] on span "Reset" at bounding box center [190, 334] width 28 height 11
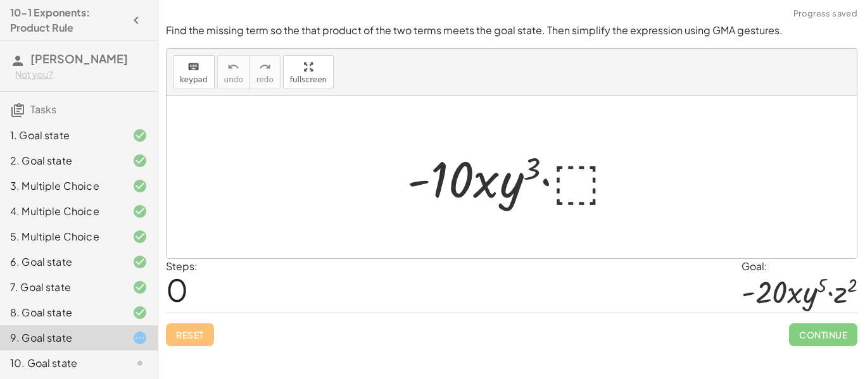
click at [595, 196] on div at bounding box center [516, 177] width 231 height 65
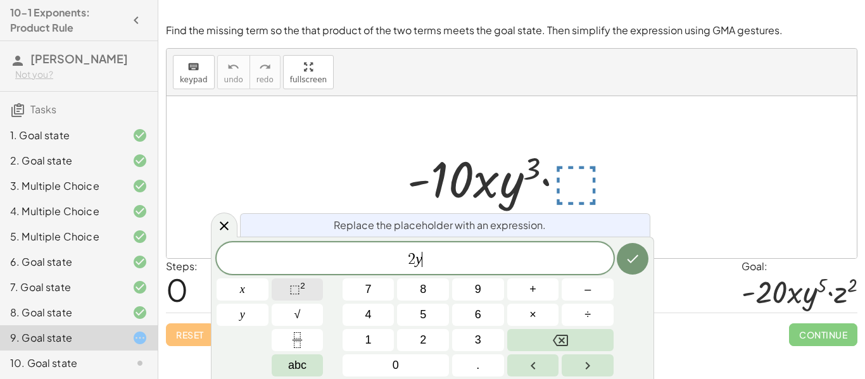
click at [295, 291] on span "⬚" at bounding box center [295, 289] width 11 height 13
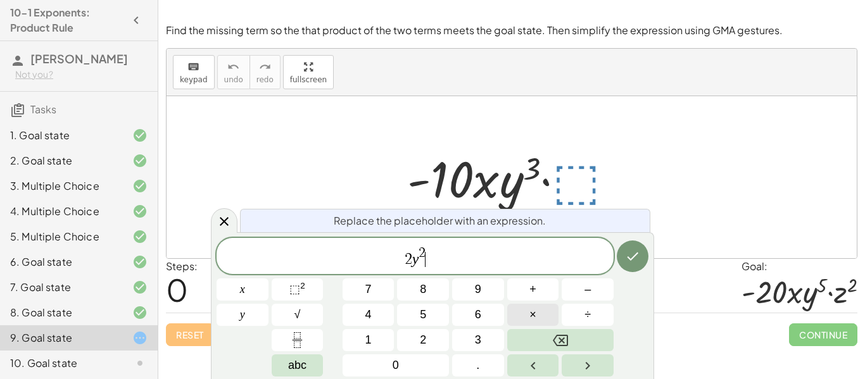
click at [537, 308] on button "×" at bounding box center [533, 315] width 52 height 22
click at [305, 288] on sup "2" at bounding box center [302, 286] width 5 height 10
click at [632, 257] on icon "Done" at bounding box center [632, 256] width 15 height 15
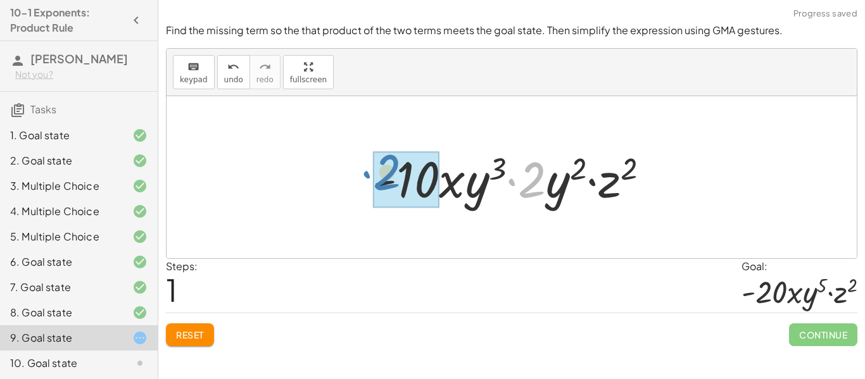
drag, startPoint x: 540, startPoint y: 186, endPoint x: 395, endPoint y: 178, distance: 144.6
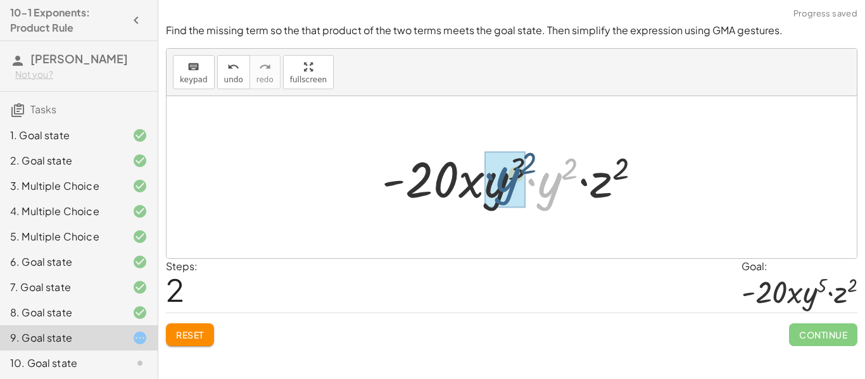
drag, startPoint x: 546, startPoint y: 204, endPoint x: 504, endPoint y: 198, distance: 42.2
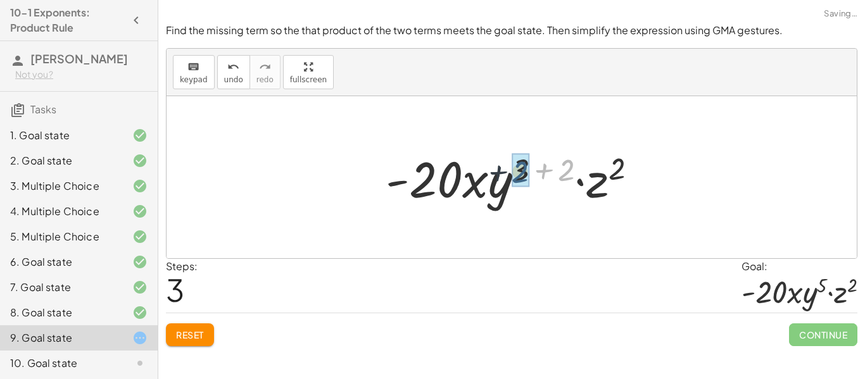
drag, startPoint x: 568, startPoint y: 169, endPoint x: 521, endPoint y: 171, distance: 46.9
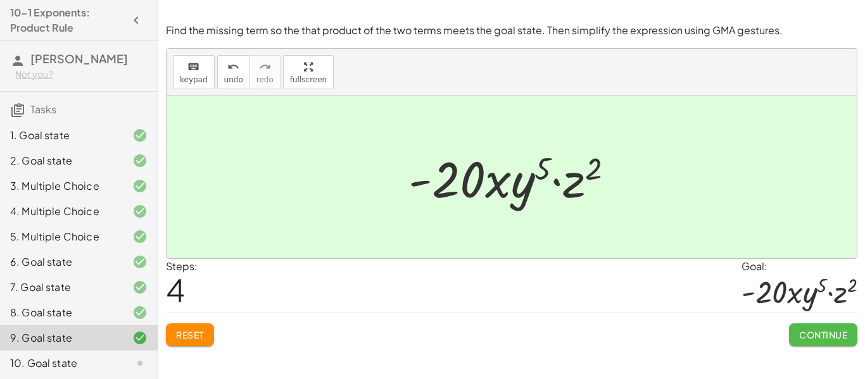
click at [822, 337] on span "Continue" at bounding box center [823, 334] width 48 height 11
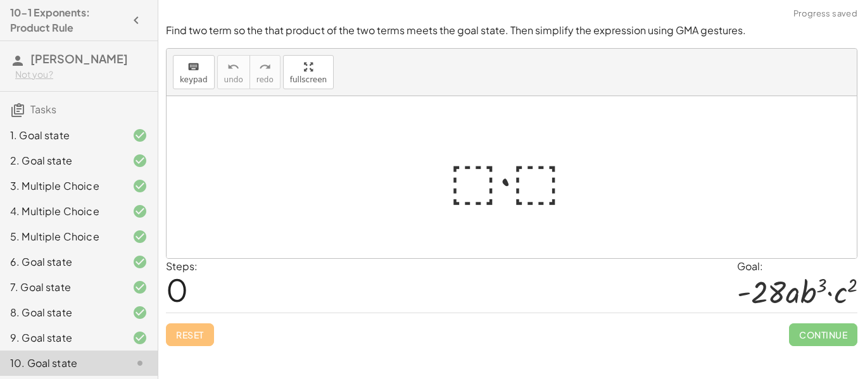
click at [478, 168] on div at bounding box center [517, 177] width 148 height 65
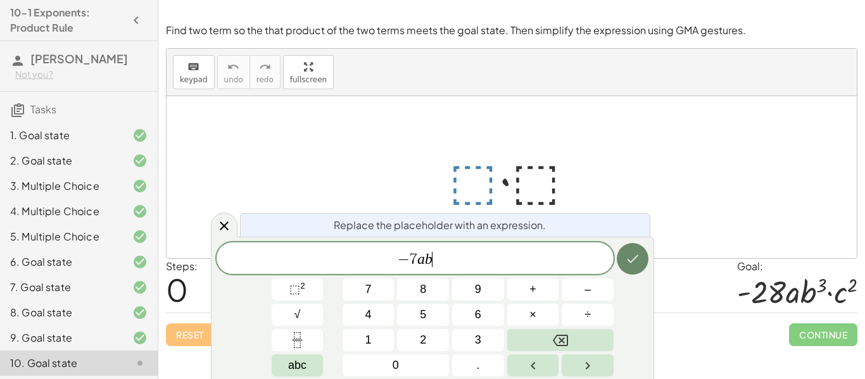
click at [625, 272] on button "Done" at bounding box center [633, 259] width 32 height 32
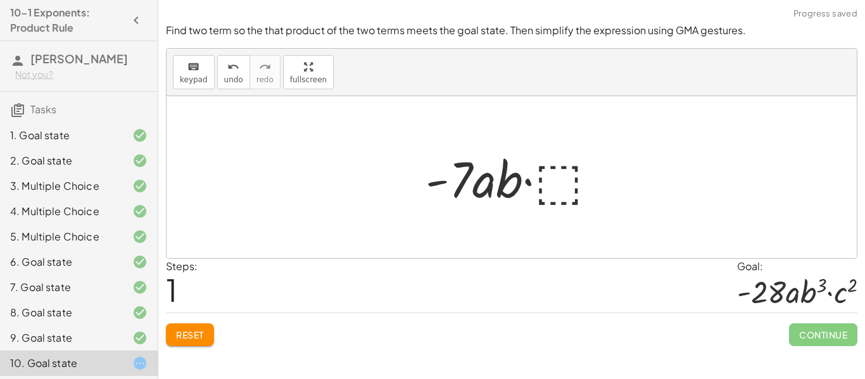
click at [561, 178] on div at bounding box center [516, 177] width 194 height 65
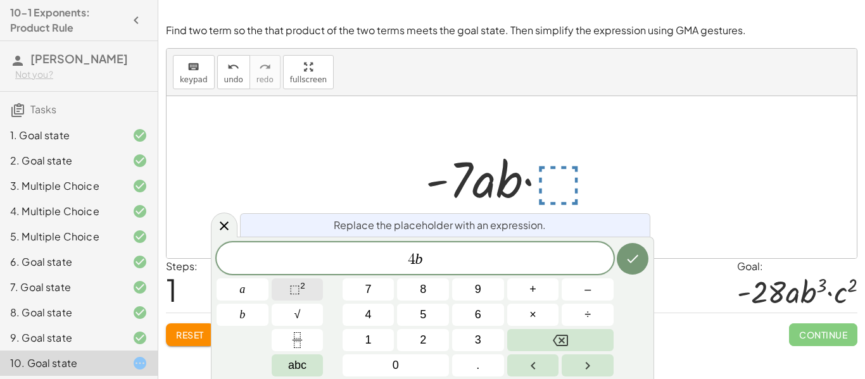
click at [300, 283] on sup "2" at bounding box center [302, 286] width 5 height 10
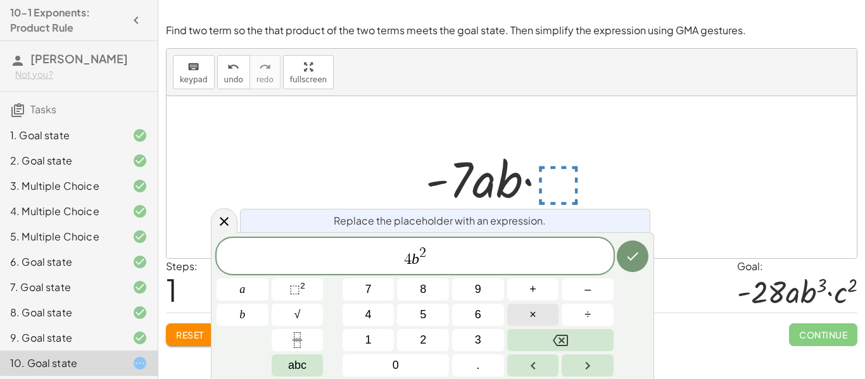
click at [525, 319] on button "×" at bounding box center [533, 315] width 52 height 22
click at [302, 298] on span "⬚ 2" at bounding box center [298, 289] width 16 height 17
click at [646, 256] on button "Done" at bounding box center [633, 257] width 32 height 32
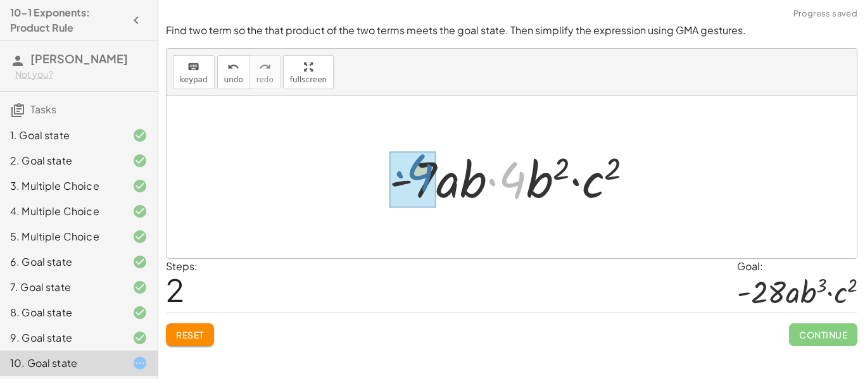
drag, startPoint x: 513, startPoint y: 188, endPoint x: 419, endPoint y: 181, distance: 94.0
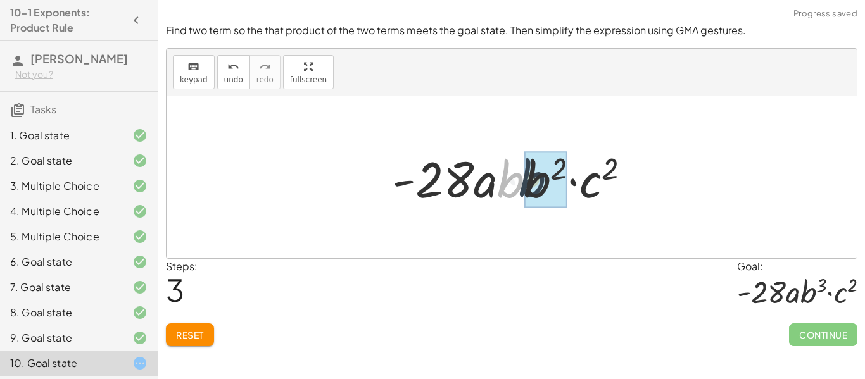
drag, startPoint x: 507, startPoint y: 190, endPoint x: 530, endPoint y: 189, distance: 22.2
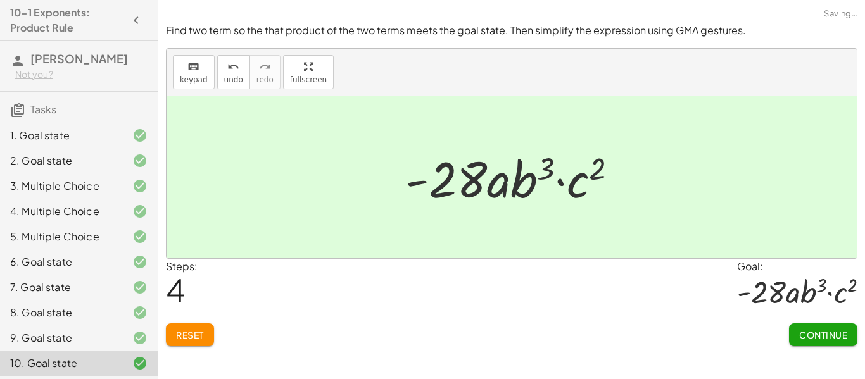
click at [797, 341] on button "Continue" at bounding box center [823, 335] width 68 height 23
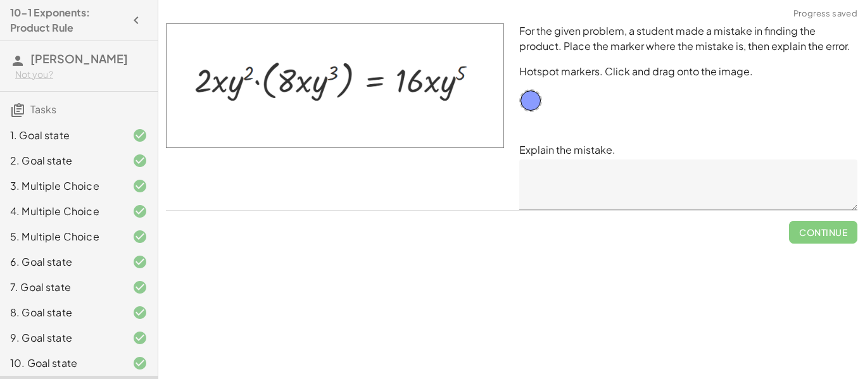
click at [532, 189] on textarea at bounding box center [688, 185] width 338 height 51
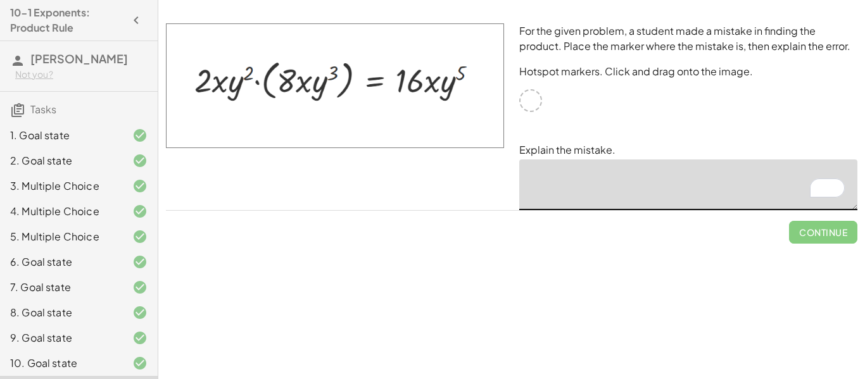
click at [594, 127] on div "For the given problem, a student made a mistake in finding the product. Place t…" at bounding box center [688, 117] width 353 height 202
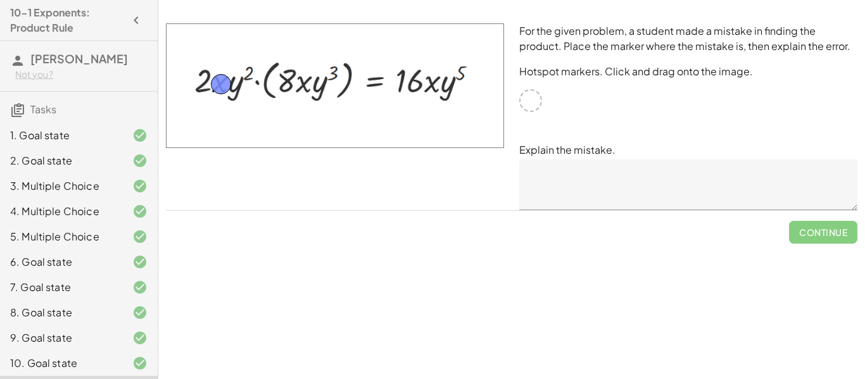
drag, startPoint x: 526, startPoint y: 94, endPoint x: 216, endPoint y: 77, distance: 310.2
click at [583, 193] on textarea at bounding box center [688, 185] width 338 height 51
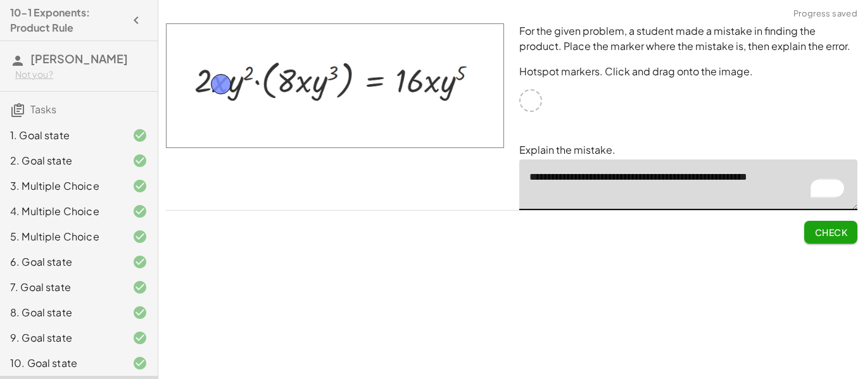
click at [833, 227] on span "Check" at bounding box center [831, 232] width 33 height 11
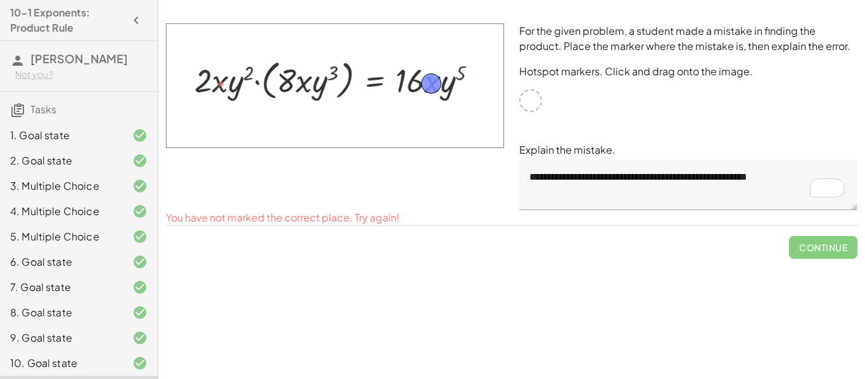
drag, startPoint x: 223, startPoint y: 90, endPoint x: 433, endPoint y: 89, distance: 210.3
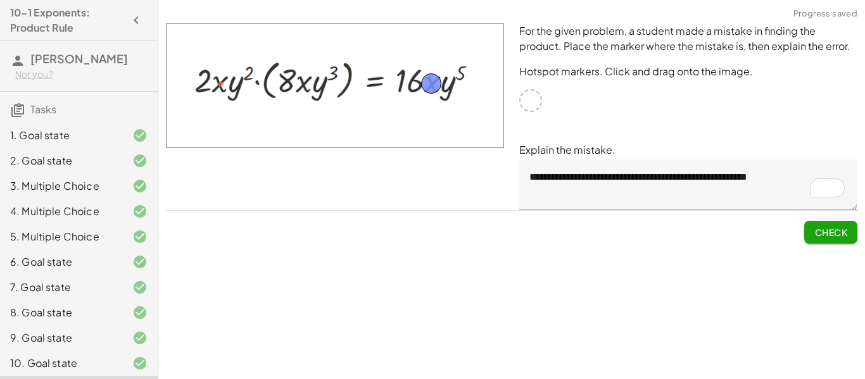
click at [799, 175] on textarea "**********" at bounding box center [688, 185] width 338 height 51
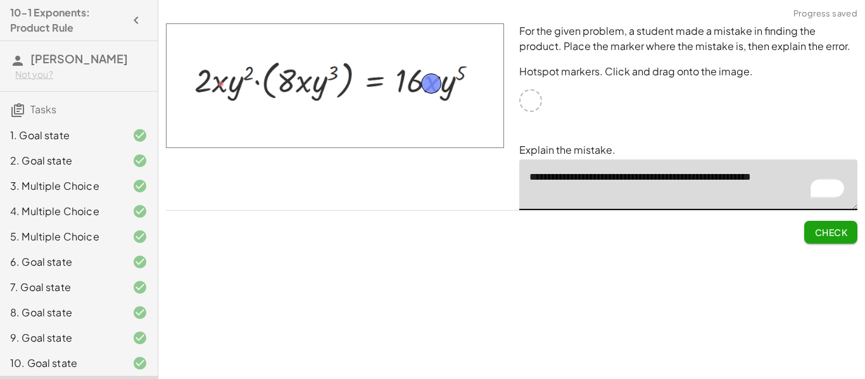
type textarea "**********"
click at [843, 232] on span "Check" at bounding box center [831, 232] width 33 height 11
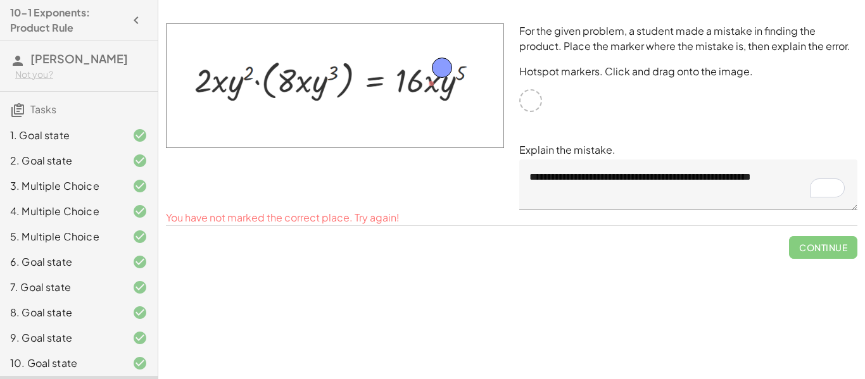
drag, startPoint x: 422, startPoint y: 80, endPoint x: 433, endPoint y: 65, distance: 19.2
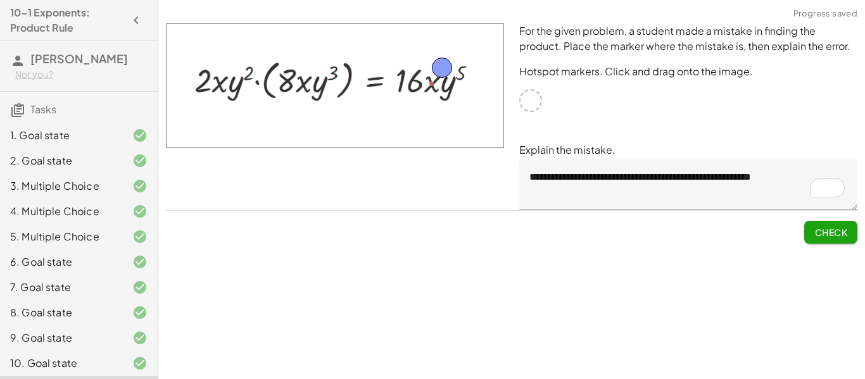
click at [836, 227] on span "Check" at bounding box center [831, 232] width 33 height 11
click at [836, 227] on span "Continue" at bounding box center [823, 232] width 48 height 11
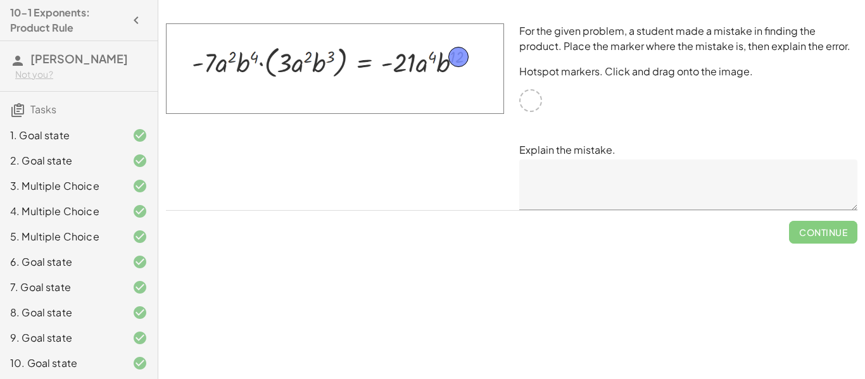
drag, startPoint x: 528, startPoint y: 107, endPoint x: 455, endPoint y: 63, distance: 84.7
click at [548, 198] on textarea at bounding box center [688, 185] width 338 height 51
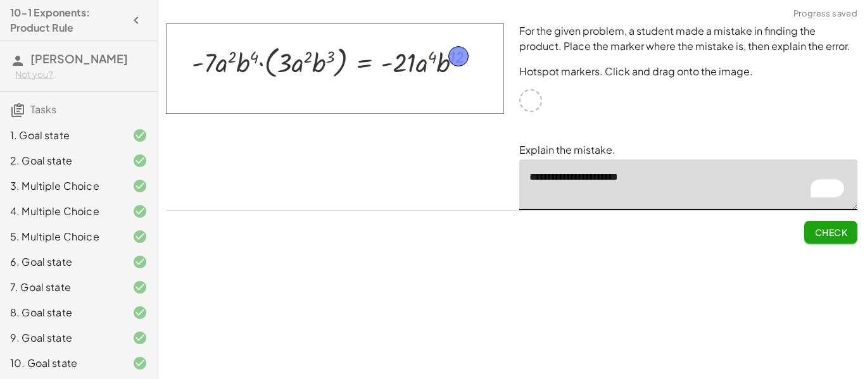
type textarea "**********"
click at [818, 236] on span "Check" at bounding box center [831, 232] width 33 height 11
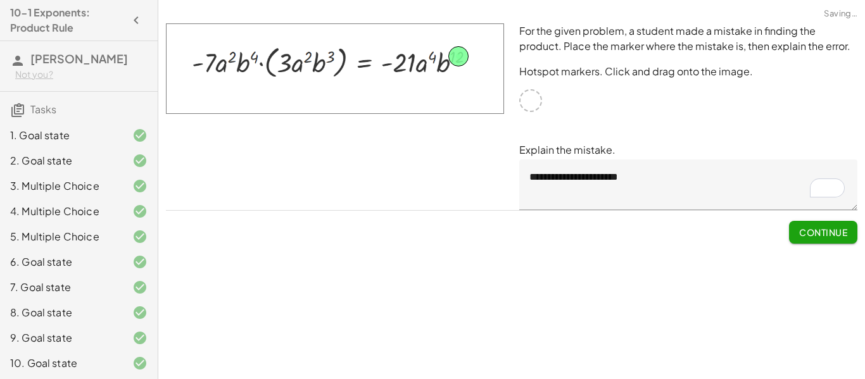
click at [818, 236] on span "Continue" at bounding box center [823, 232] width 48 height 11
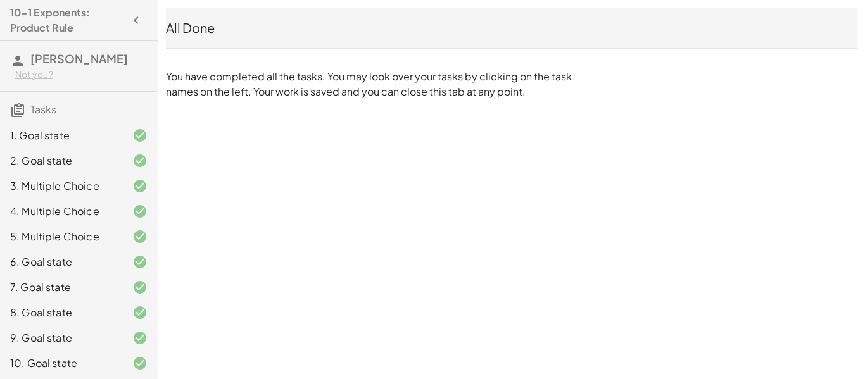
click at [174, 27] on div "All Done" at bounding box center [512, 28] width 692 height 18
click at [220, 34] on div "All Done" at bounding box center [512, 28] width 692 height 18
